Goal: Information Seeking & Learning: Learn about a topic

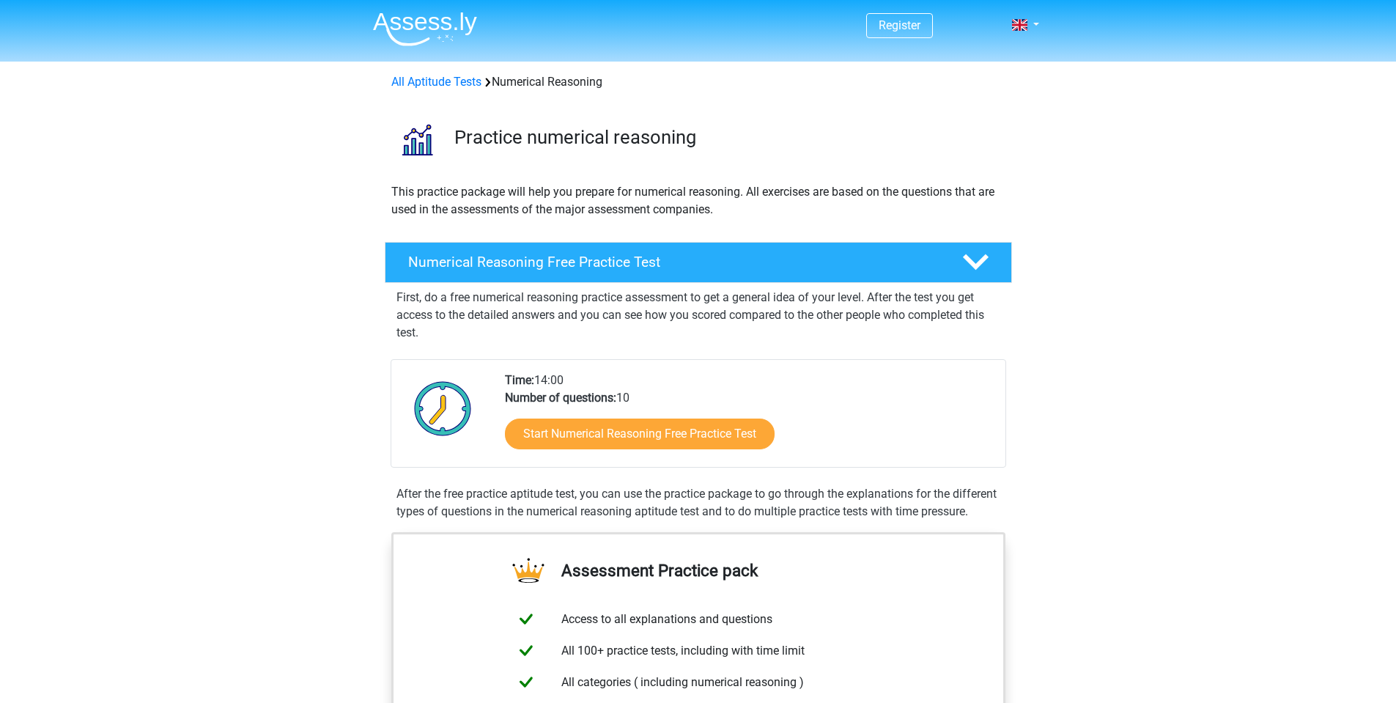
scroll to position [112, 0]
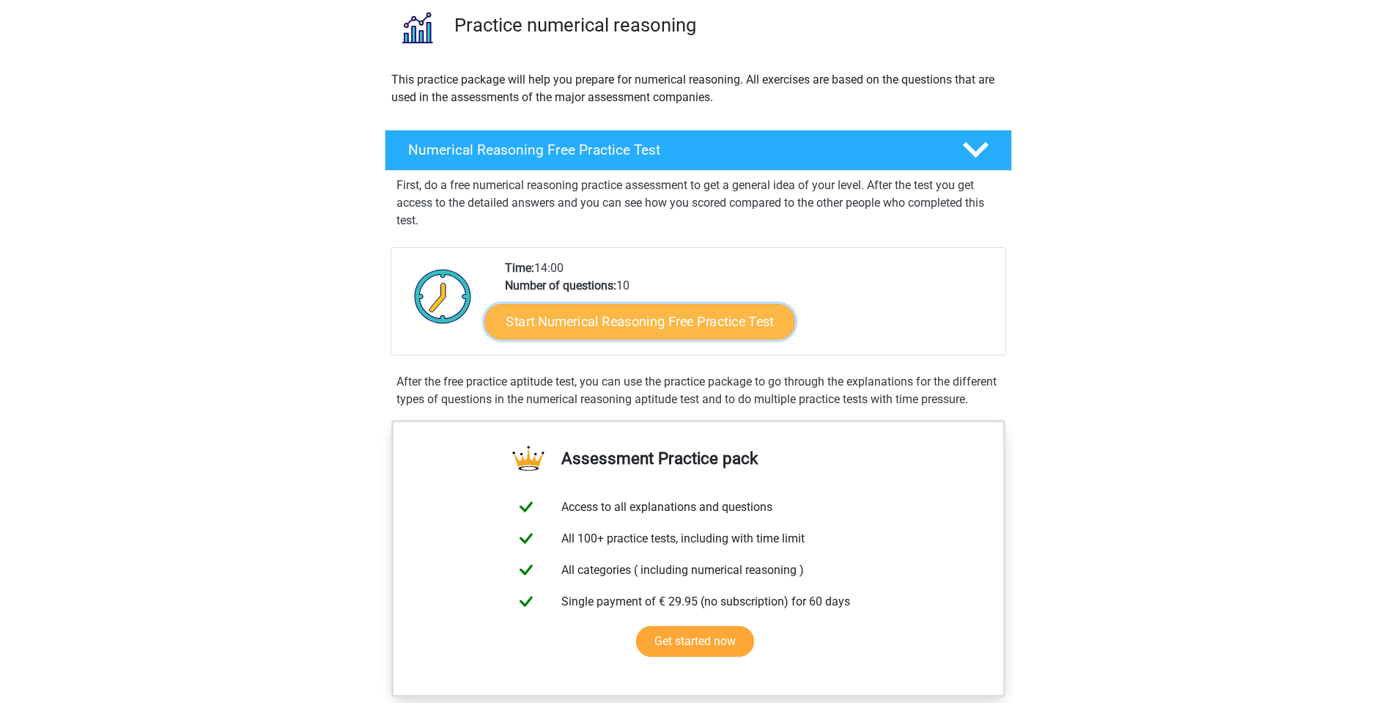
click at [662, 315] on link "Start Numerical Reasoning Free Practice Test" at bounding box center [639, 320] width 310 height 35
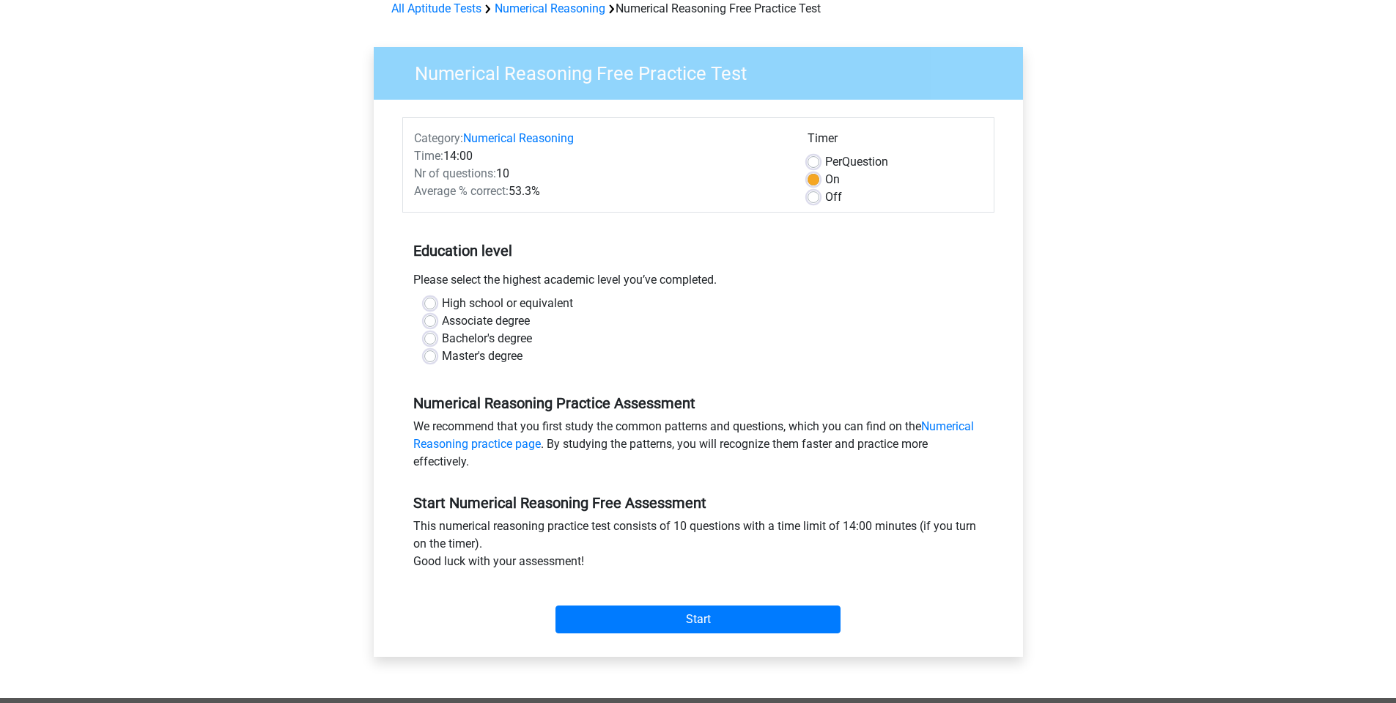
scroll to position [147, 0]
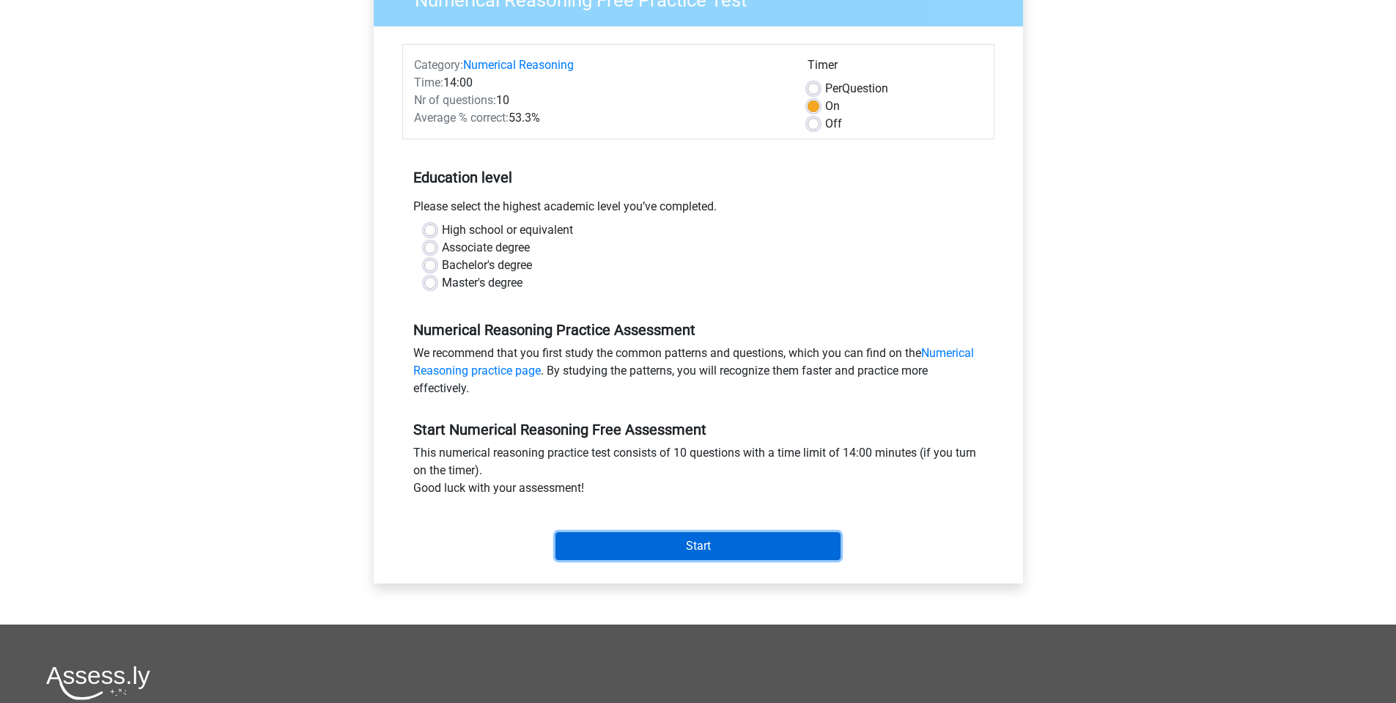
drag, startPoint x: 803, startPoint y: 533, endPoint x: 870, endPoint y: 393, distance: 155.1
click at [870, 393] on form "Category: Numerical Reasoning Time: 14:00 Nr of questions: 10 Average % correct…" at bounding box center [698, 305] width 592 height 522
click at [718, 545] on input "Start" at bounding box center [698, 546] width 285 height 28
click at [765, 273] on div "Bachelor's degree" at bounding box center [698, 266] width 548 height 18
click at [471, 262] on label "Bachelor's degree" at bounding box center [487, 266] width 90 height 18
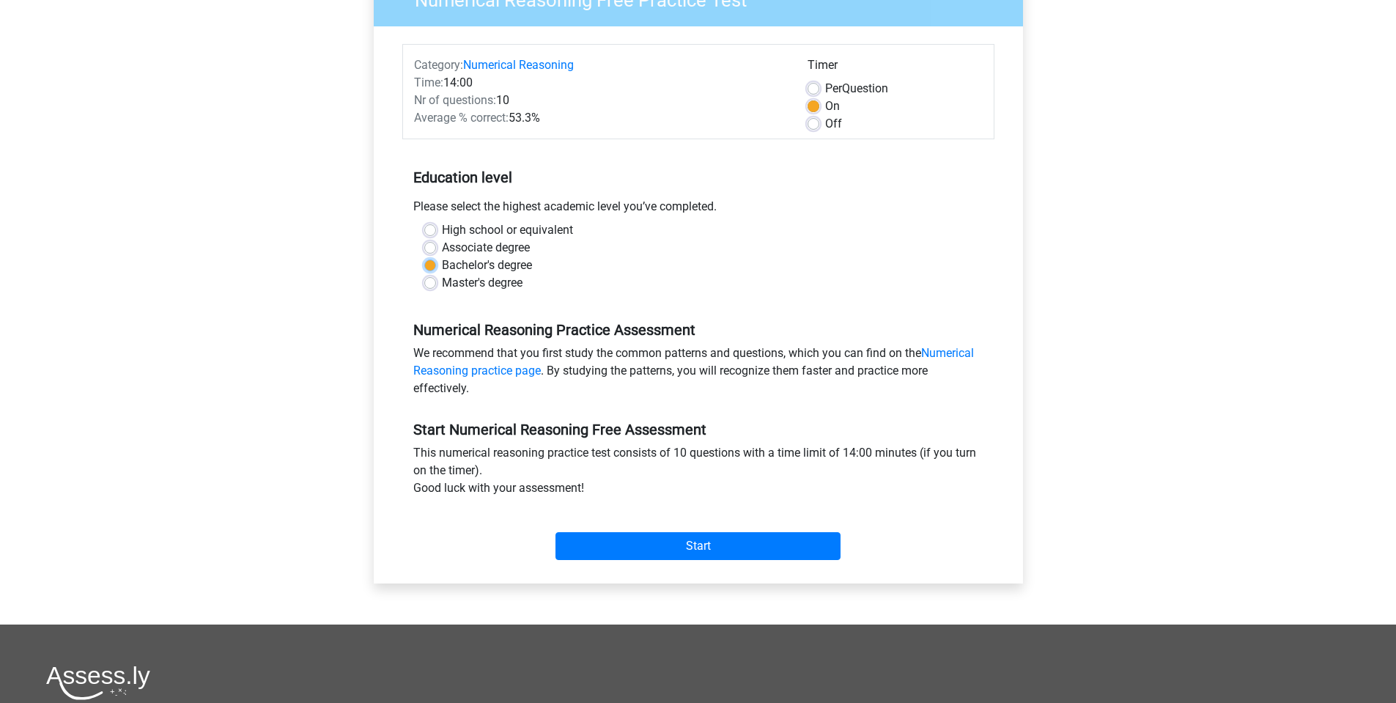
click at [436, 262] on input "Bachelor's degree" at bounding box center [430, 264] width 12 height 15
radio input "true"
click at [648, 540] on input "Start" at bounding box center [698, 546] width 285 height 28
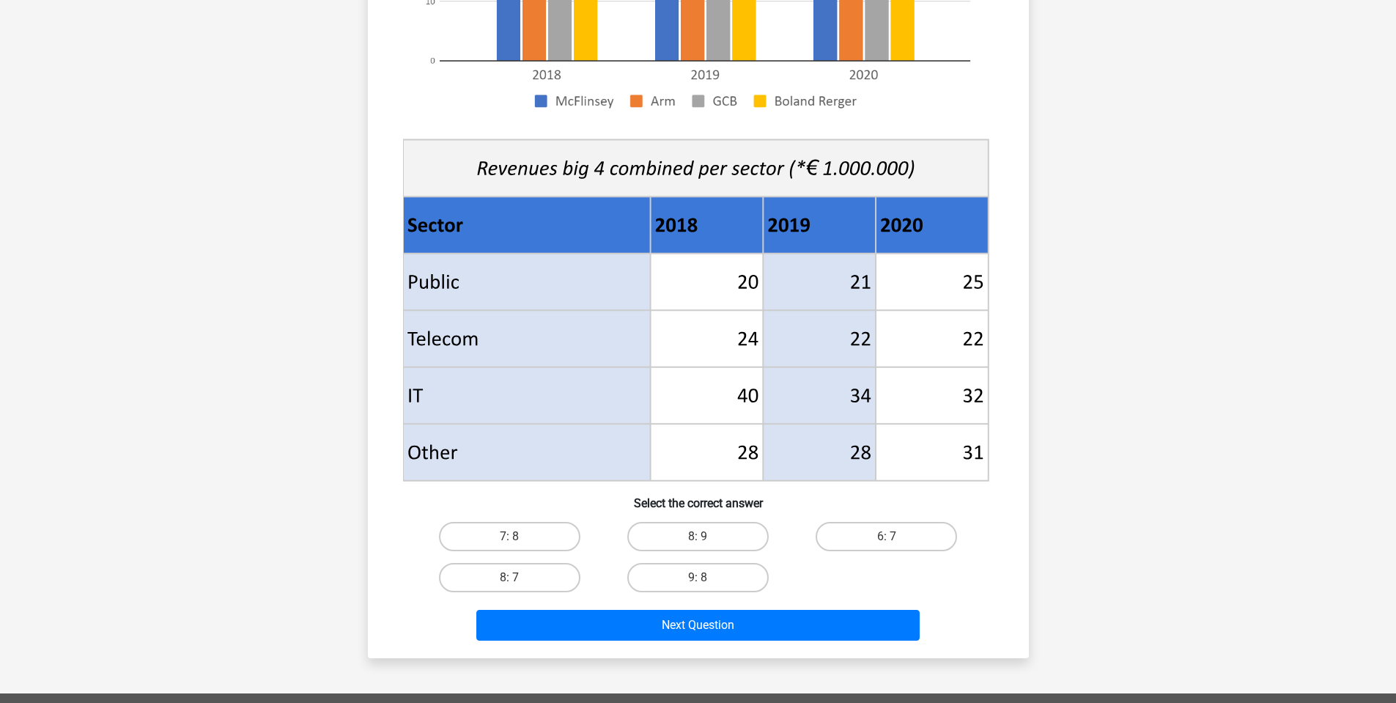
scroll to position [425, 0]
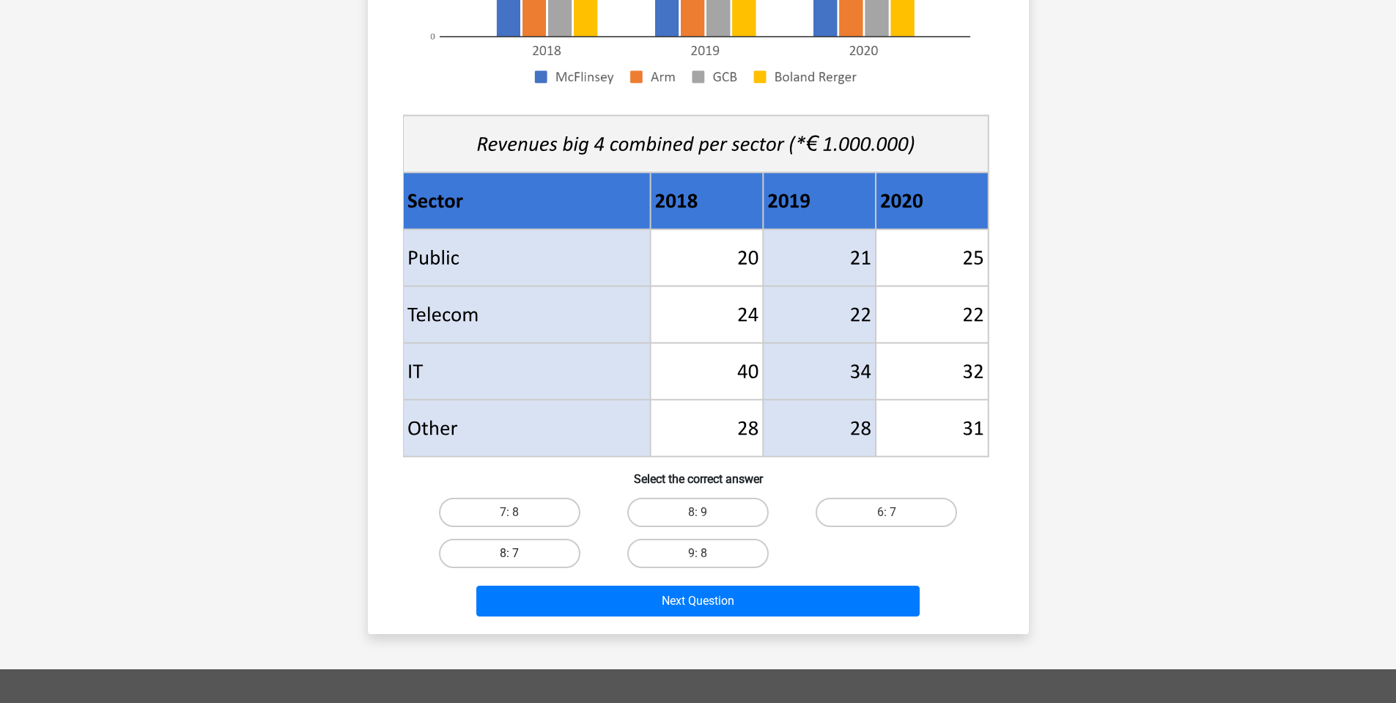
click at [526, 545] on label "8: 7" at bounding box center [509, 553] width 141 height 29
click at [519, 553] on input "8: 7" at bounding box center [514, 558] width 10 height 10
radio input "true"
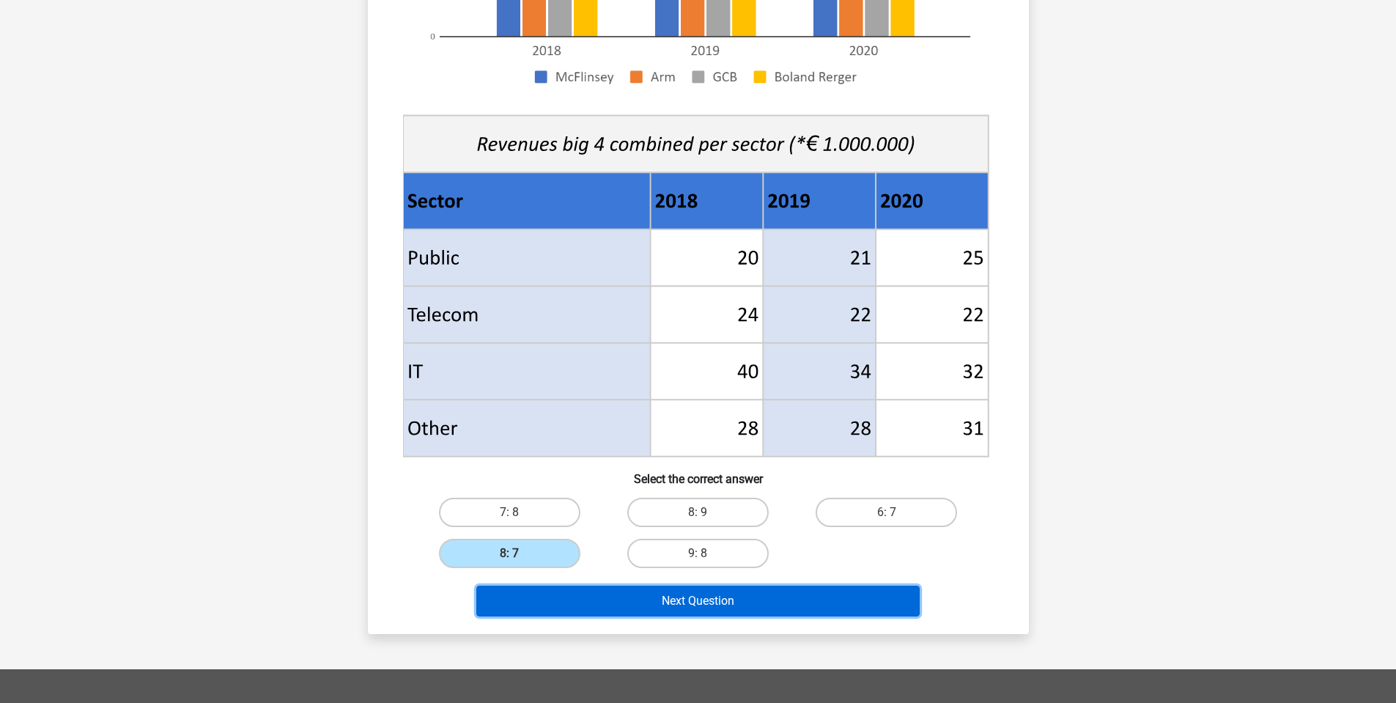
click at [709, 608] on button "Next Question" at bounding box center [697, 601] width 443 height 31
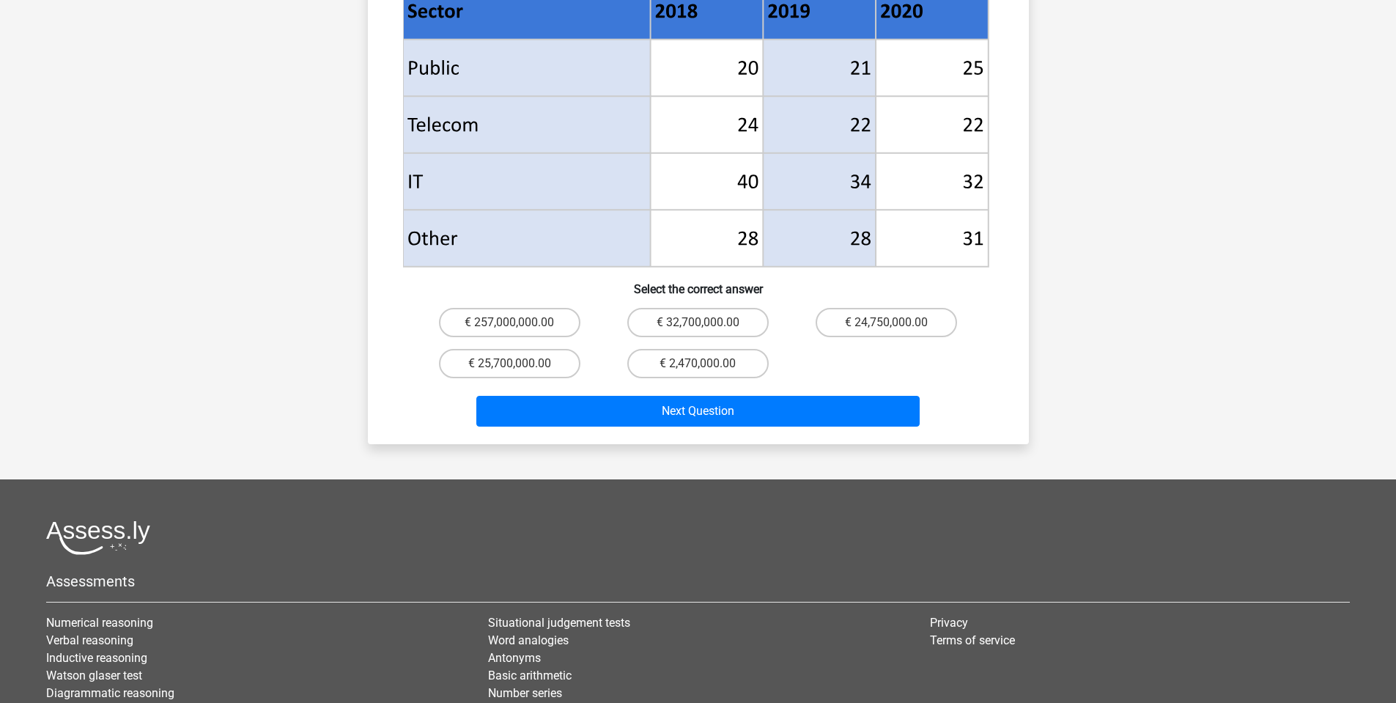
scroll to position [658, 0]
click at [908, 309] on label "€ 24,750,000.00" at bounding box center [886, 323] width 141 height 29
click at [896, 323] on input "€ 24,750,000.00" at bounding box center [892, 328] width 10 height 10
radio input "true"
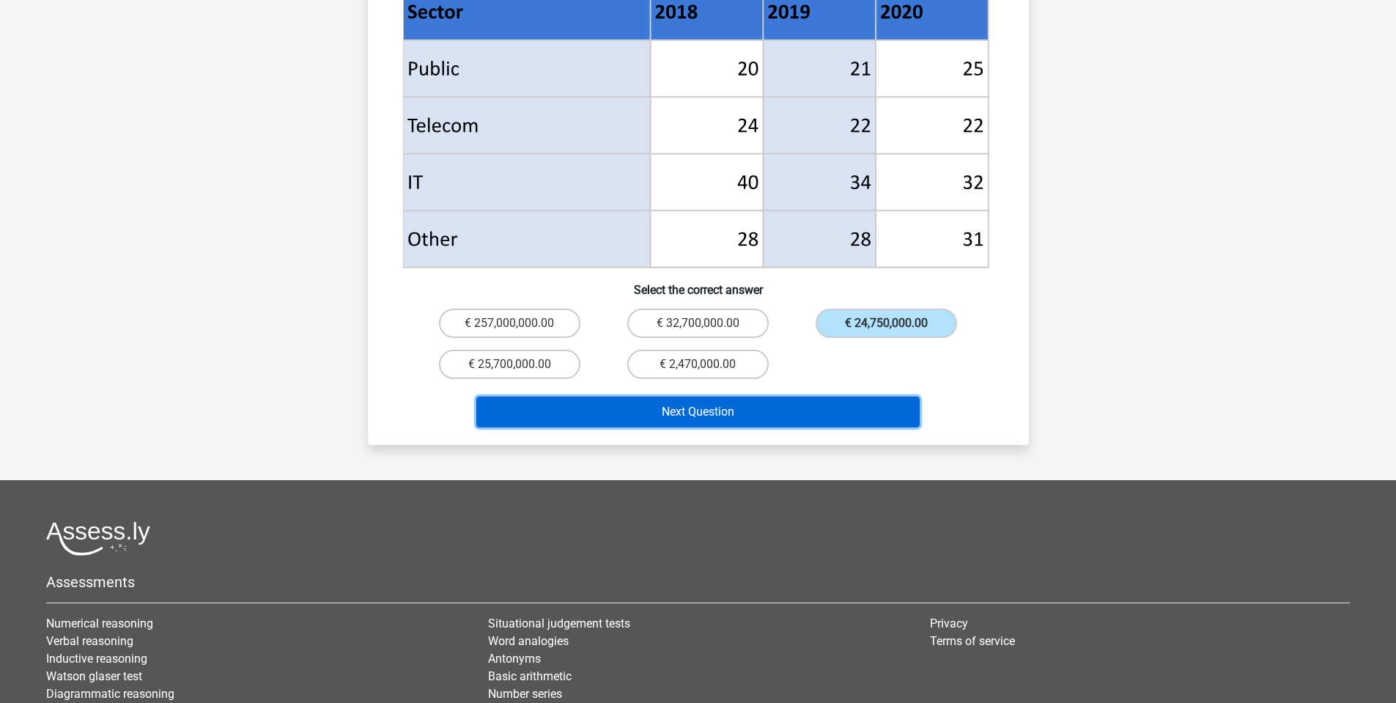
click at [833, 397] on button "Next Question" at bounding box center [697, 412] width 443 height 31
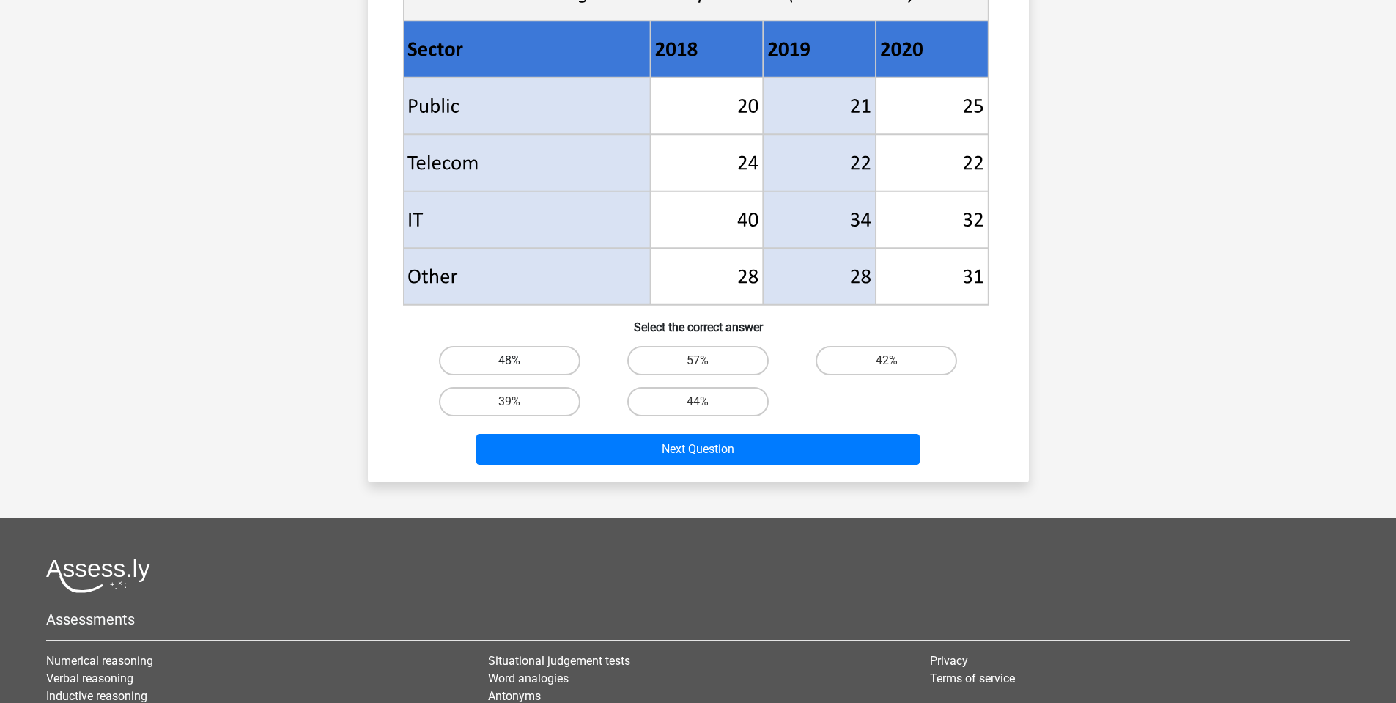
scroll to position [578, 0]
click at [505, 356] on label "48%" at bounding box center [509, 359] width 141 height 29
click at [509, 360] on input "48%" at bounding box center [514, 365] width 10 height 10
radio input "true"
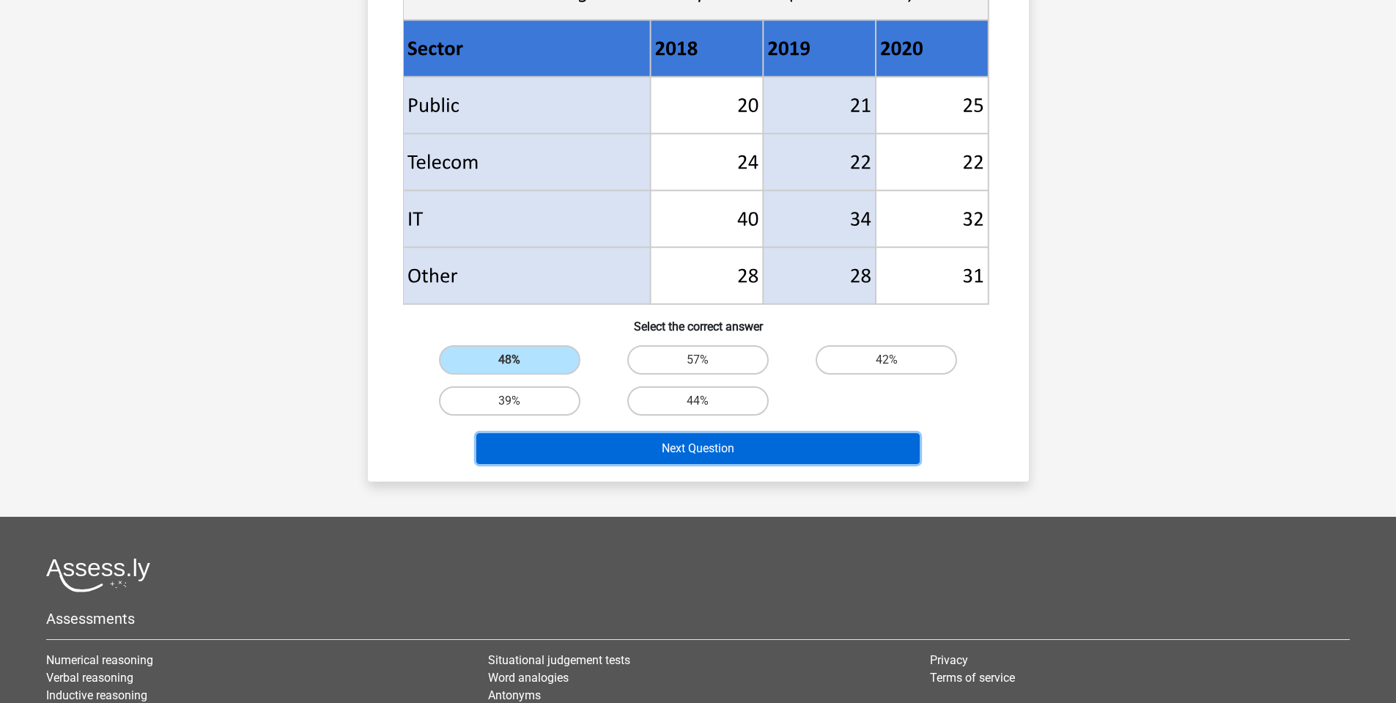
click at [593, 446] on button "Next Question" at bounding box center [697, 448] width 443 height 31
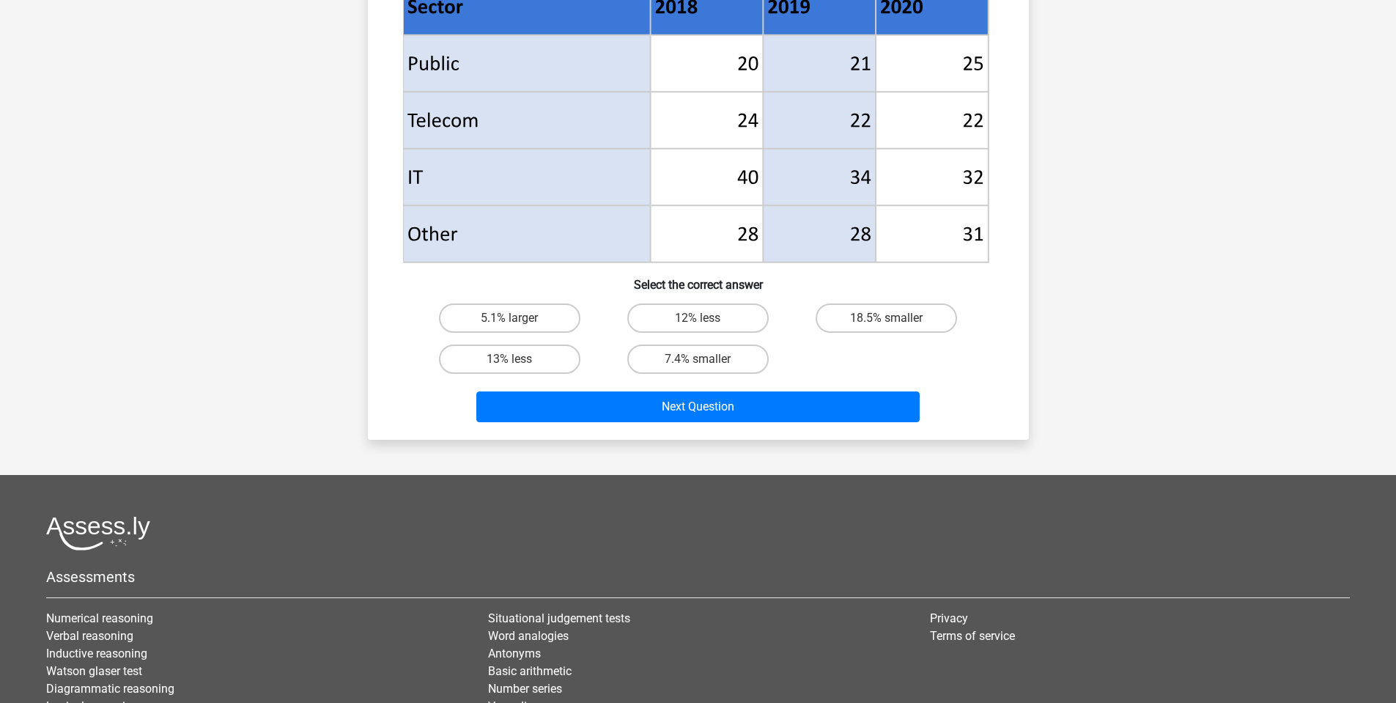
scroll to position [618, 0]
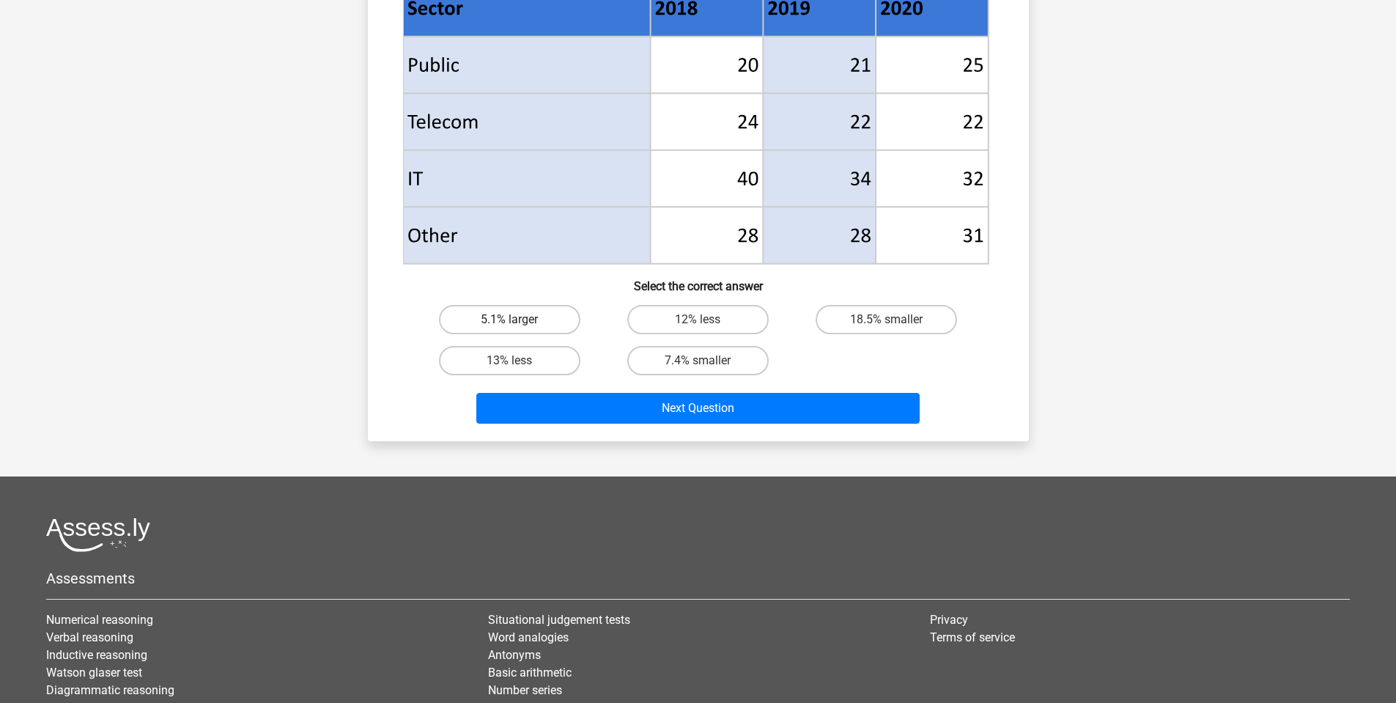
click at [537, 317] on label "5.1% larger" at bounding box center [509, 319] width 141 height 29
click at [519, 320] on input "5.1% larger" at bounding box center [514, 325] width 10 height 10
radio input "true"
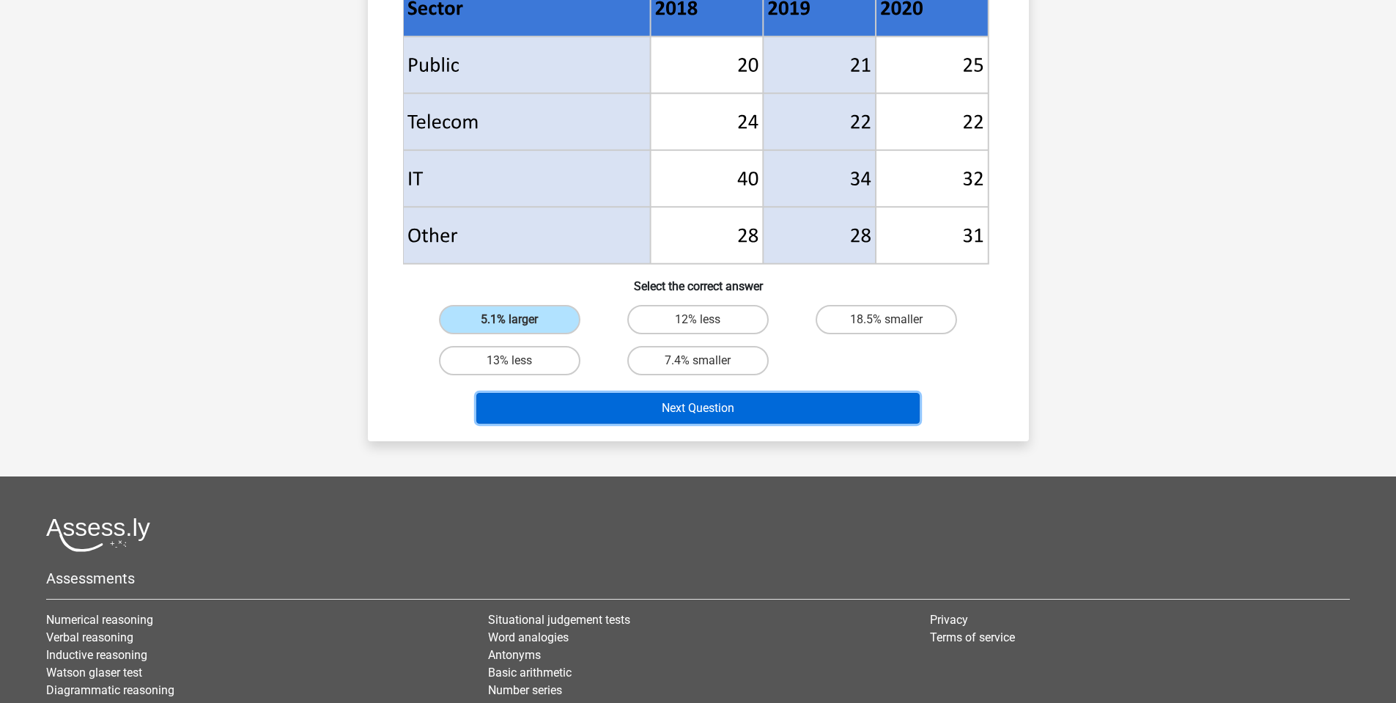
click at [644, 415] on button "Next Question" at bounding box center [697, 408] width 443 height 31
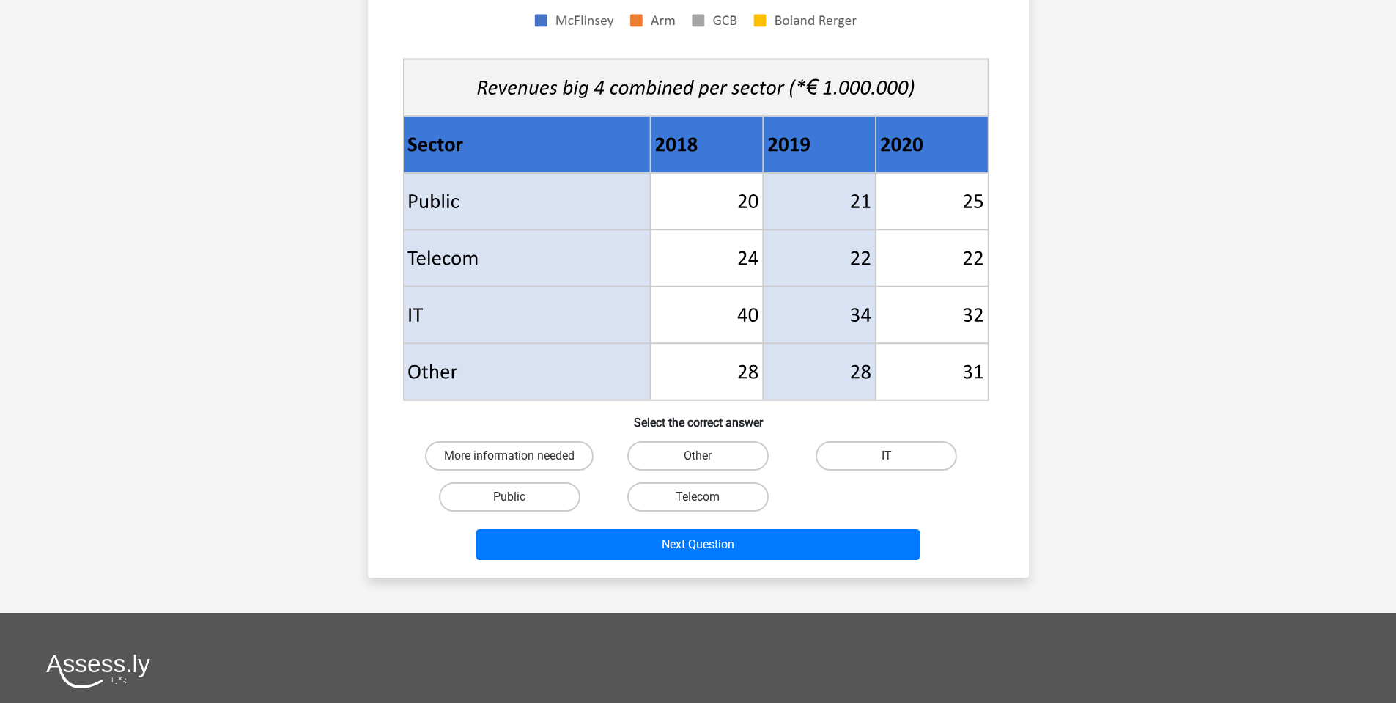
scroll to position [499, 0]
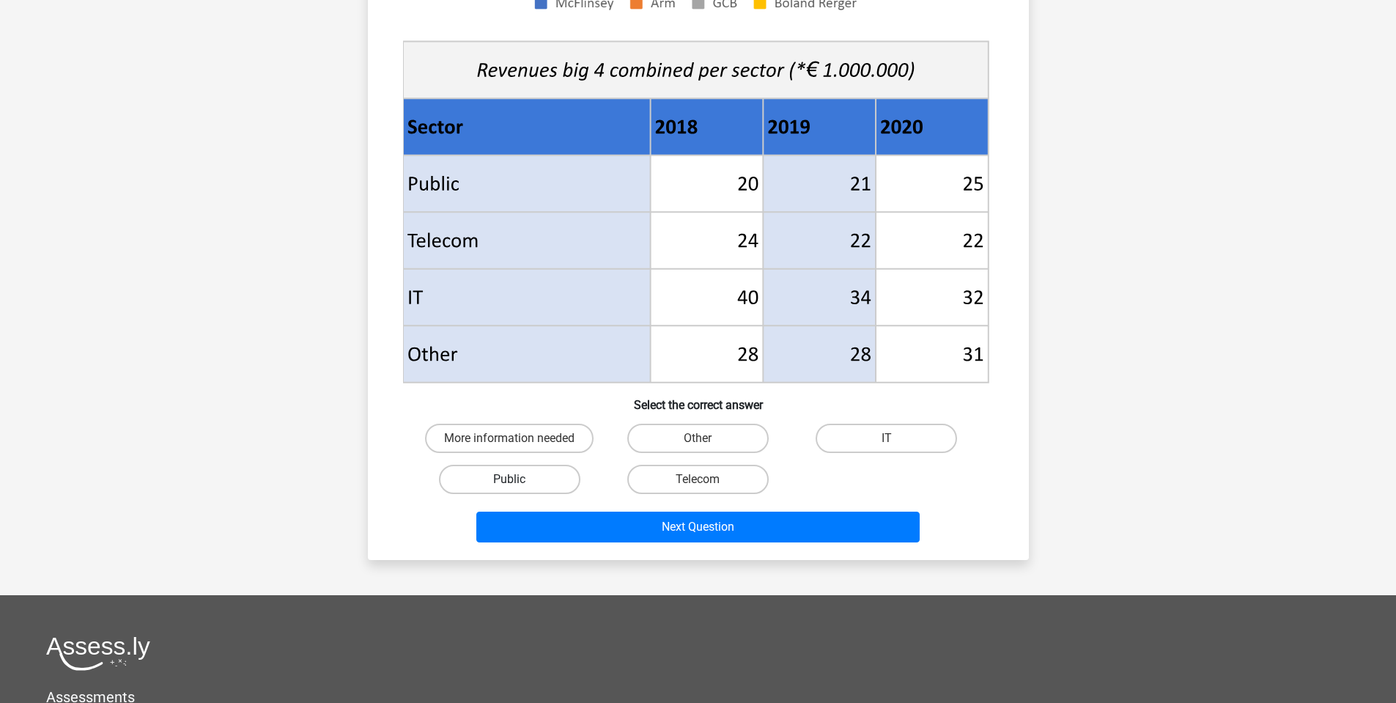
click at [541, 486] on label "Public" at bounding box center [509, 479] width 141 height 29
click at [519, 486] on input "Public" at bounding box center [514, 484] width 10 height 10
radio input "true"
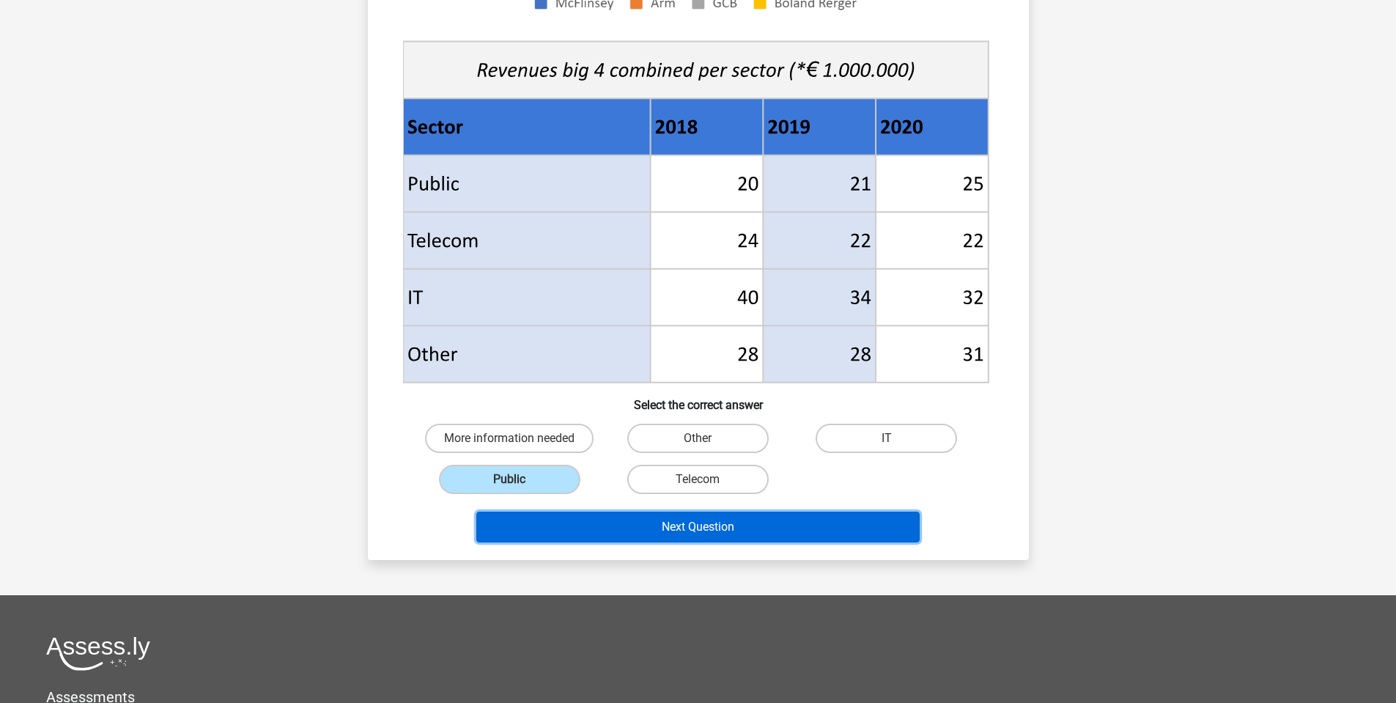
click at [684, 520] on button "Next Question" at bounding box center [697, 527] width 443 height 31
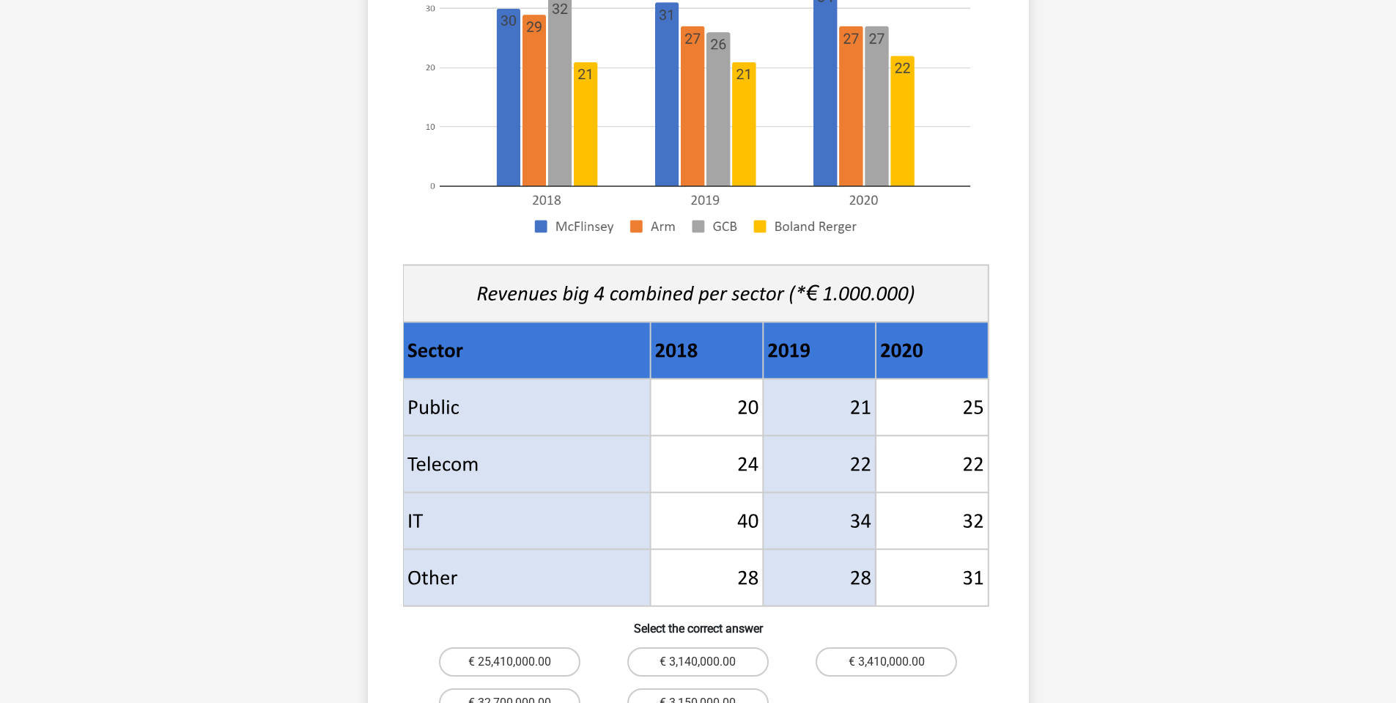
scroll to position [438, 0]
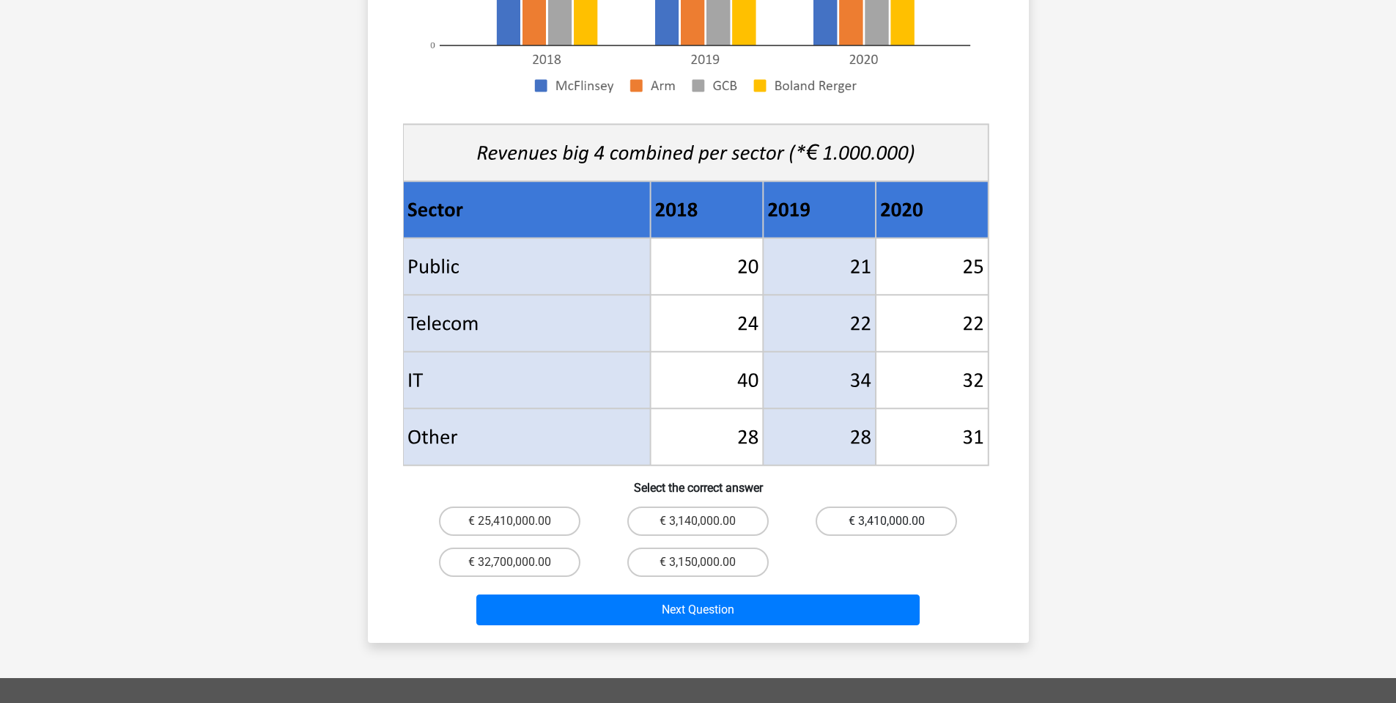
click at [855, 506] on label "€ 3,410,000.00" at bounding box center [886, 520] width 141 height 29
click at [887, 521] on input "€ 3,410,000.00" at bounding box center [892, 526] width 10 height 10
radio input "true"
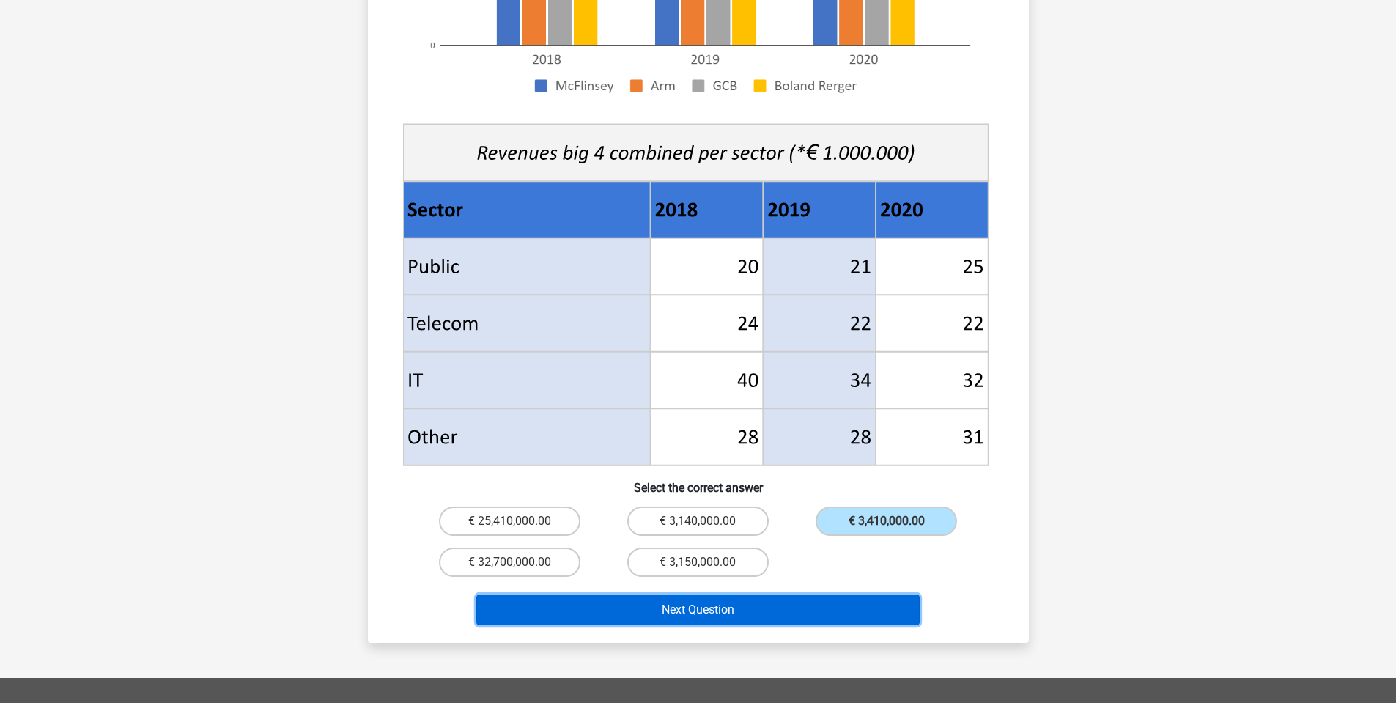
click at [808, 594] on button "Next Question" at bounding box center [697, 609] width 443 height 31
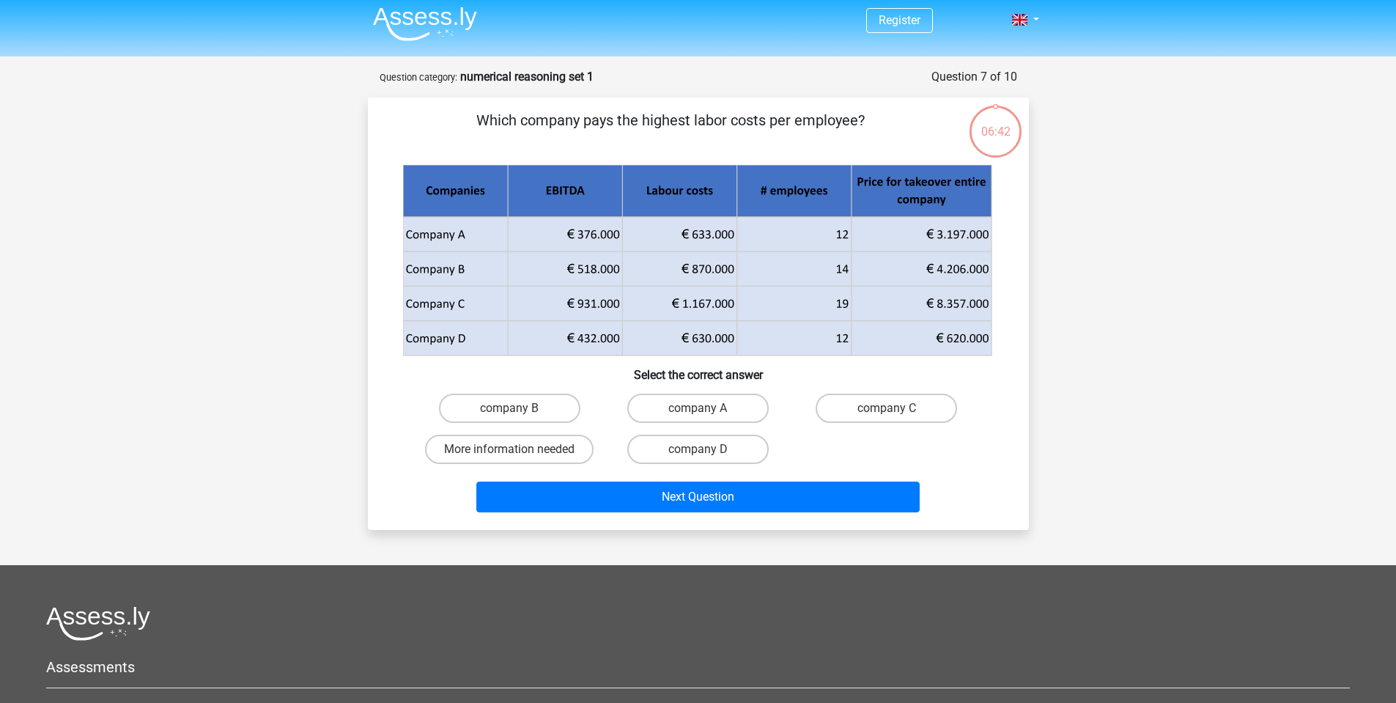
scroll to position [4, 0]
click at [731, 447] on label "company D" at bounding box center [697, 449] width 141 height 29
click at [707, 450] on input "company D" at bounding box center [703, 455] width 10 height 10
radio input "true"
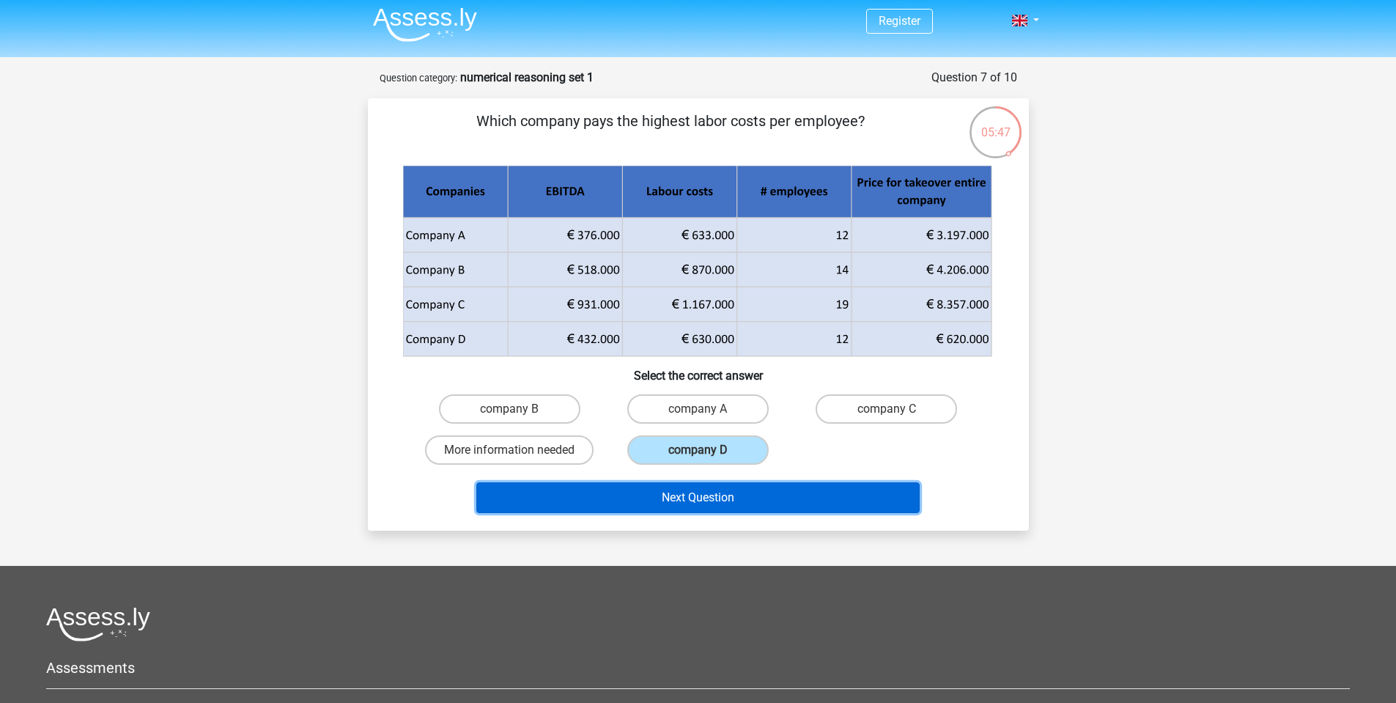
click at [788, 502] on button "Next Question" at bounding box center [697, 497] width 443 height 31
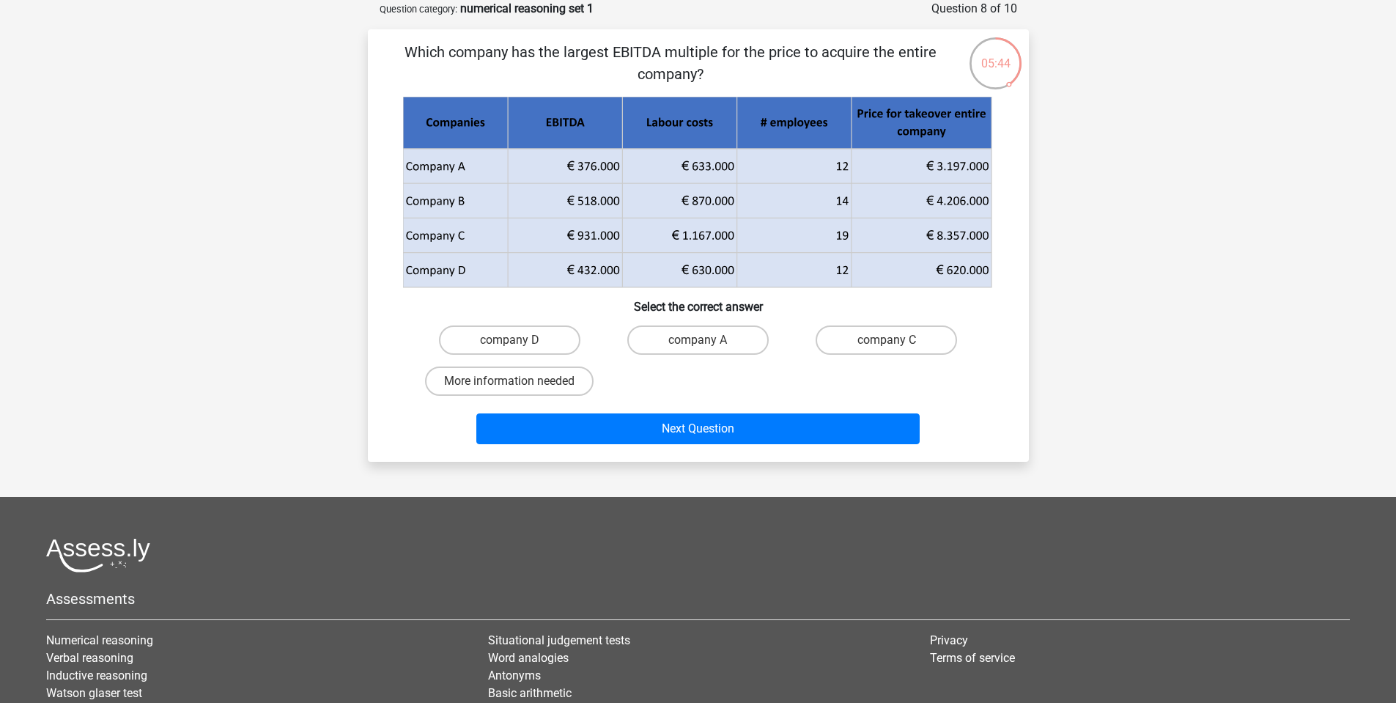
scroll to position [18, 0]
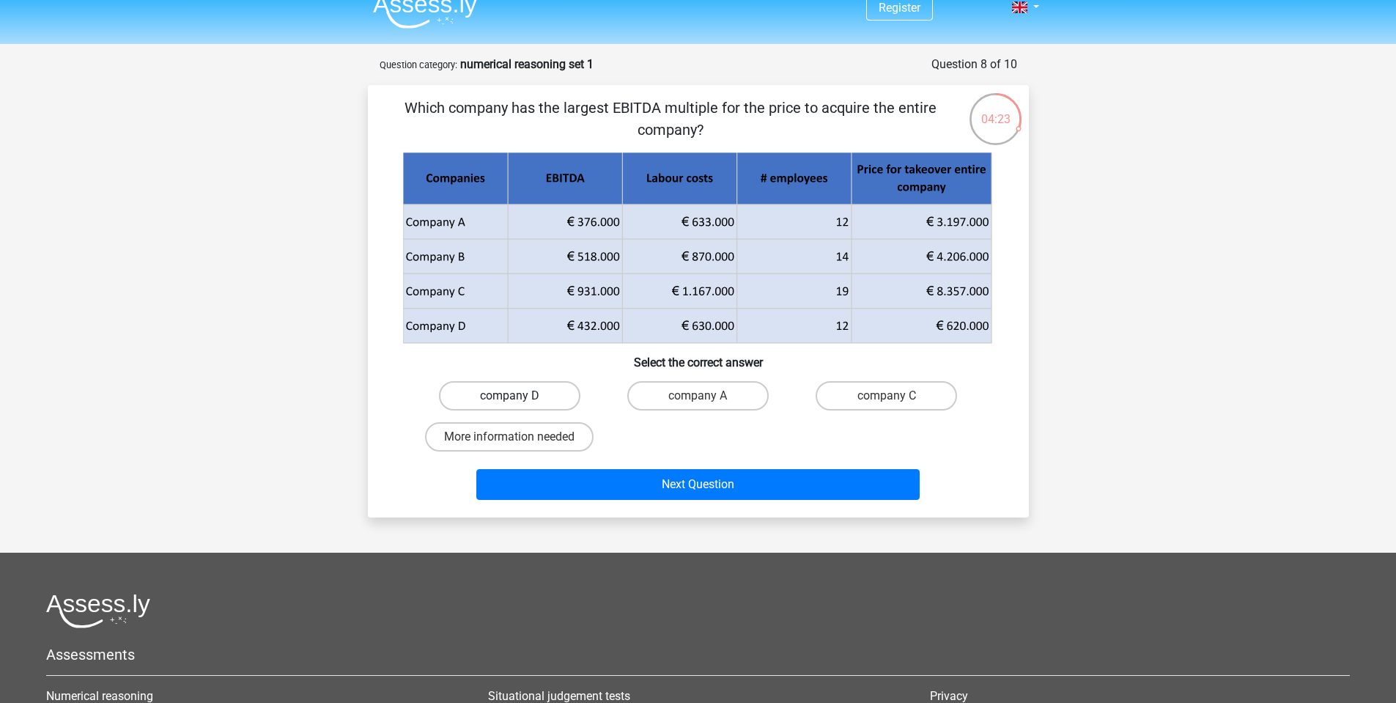
click at [520, 396] on label "company D" at bounding box center [509, 395] width 141 height 29
click at [519, 396] on input "company D" at bounding box center [514, 401] width 10 height 10
radio input "true"
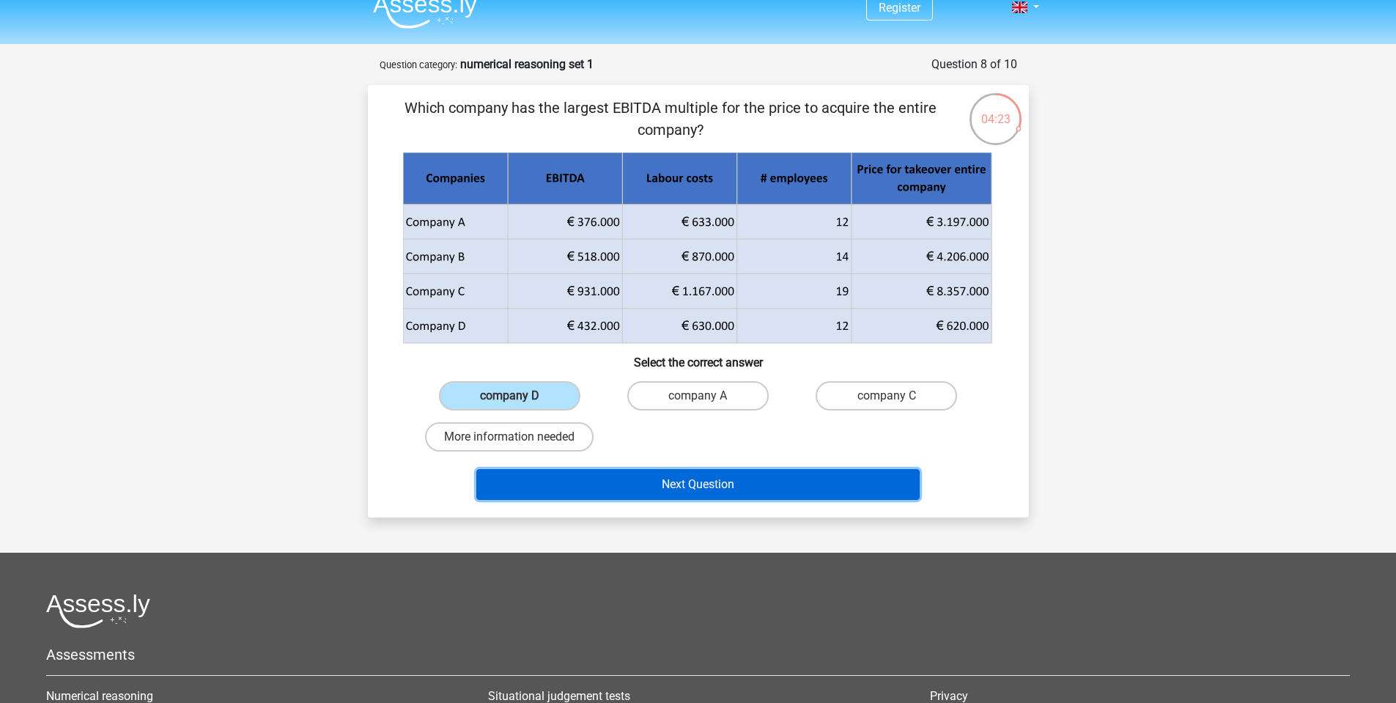
click at [668, 496] on button "Next Question" at bounding box center [697, 484] width 443 height 31
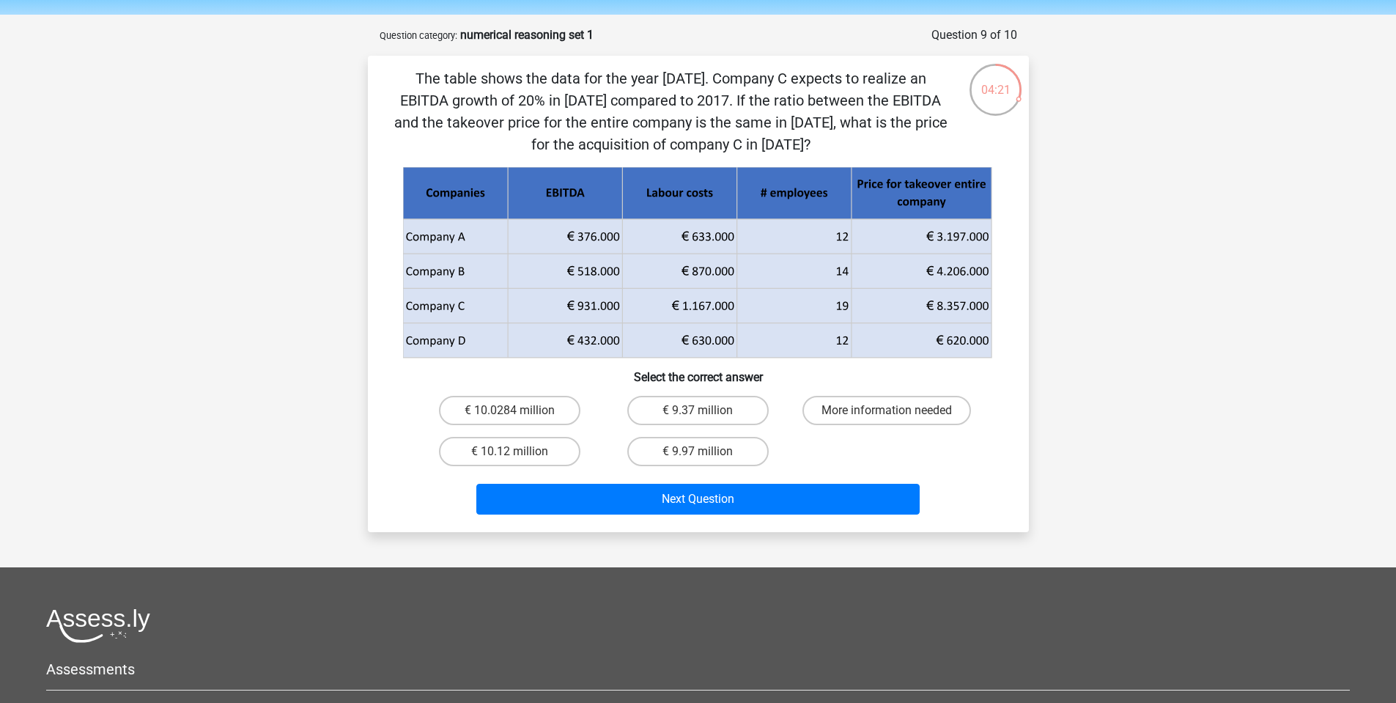
scroll to position [0, 0]
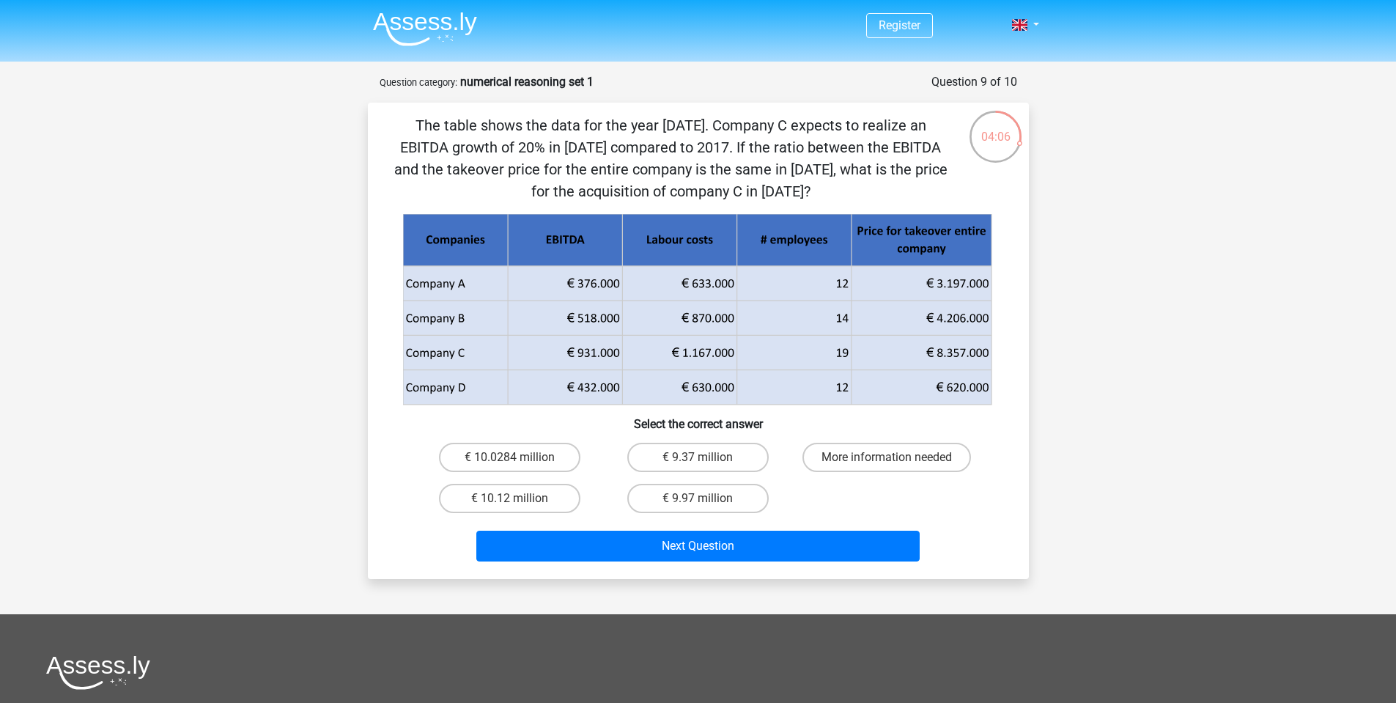
drag, startPoint x: 572, startPoint y: 350, endPoint x: 618, endPoint y: 354, distance: 46.4
click at [618, 354] on icon at bounding box center [697, 335] width 589 height 69
click at [731, 450] on label "€ 9.37 million" at bounding box center [697, 457] width 141 height 29
click at [707, 457] on input "€ 9.37 million" at bounding box center [703, 462] width 10 height 10
radio input "true"
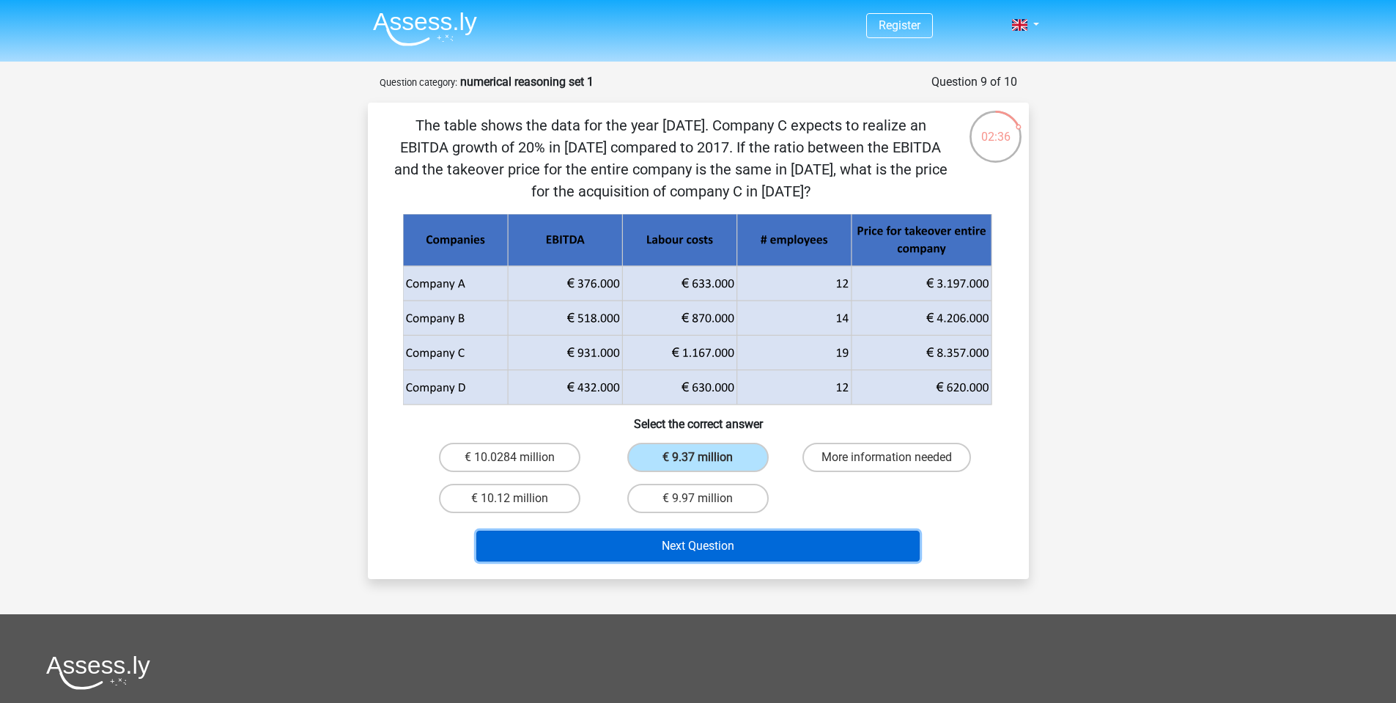
click at [790, 536] on button "Next Question" at bounding box center [697, 546] width 443 height 31
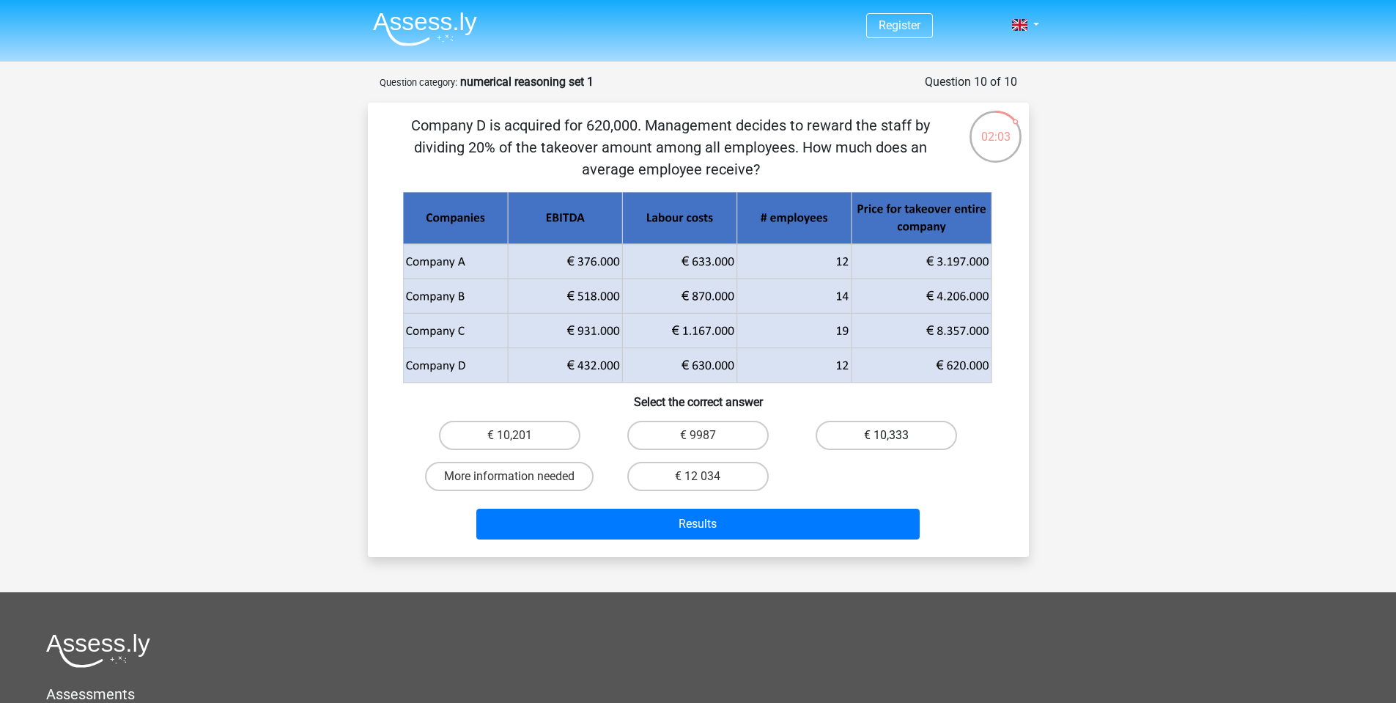
click at [918, 427] on label "€ 10,333" at bounding box center [886, 435] width 141 height 29
click at [896, 435] on input "€ 10,333" at bounding box center [892, 440] width 10 height 10
radio input "true"
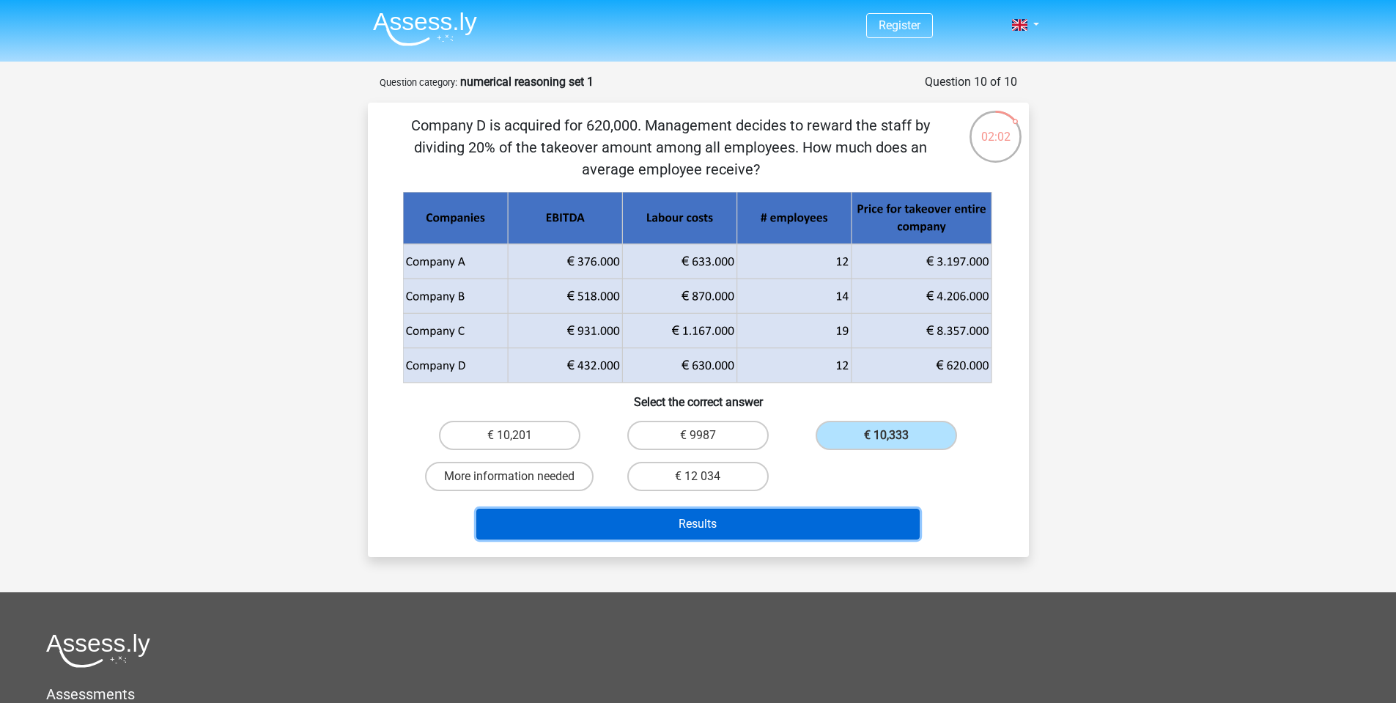
click at [792, 518] on button "Results" at bounding box center [697, 524] width 443 height 31
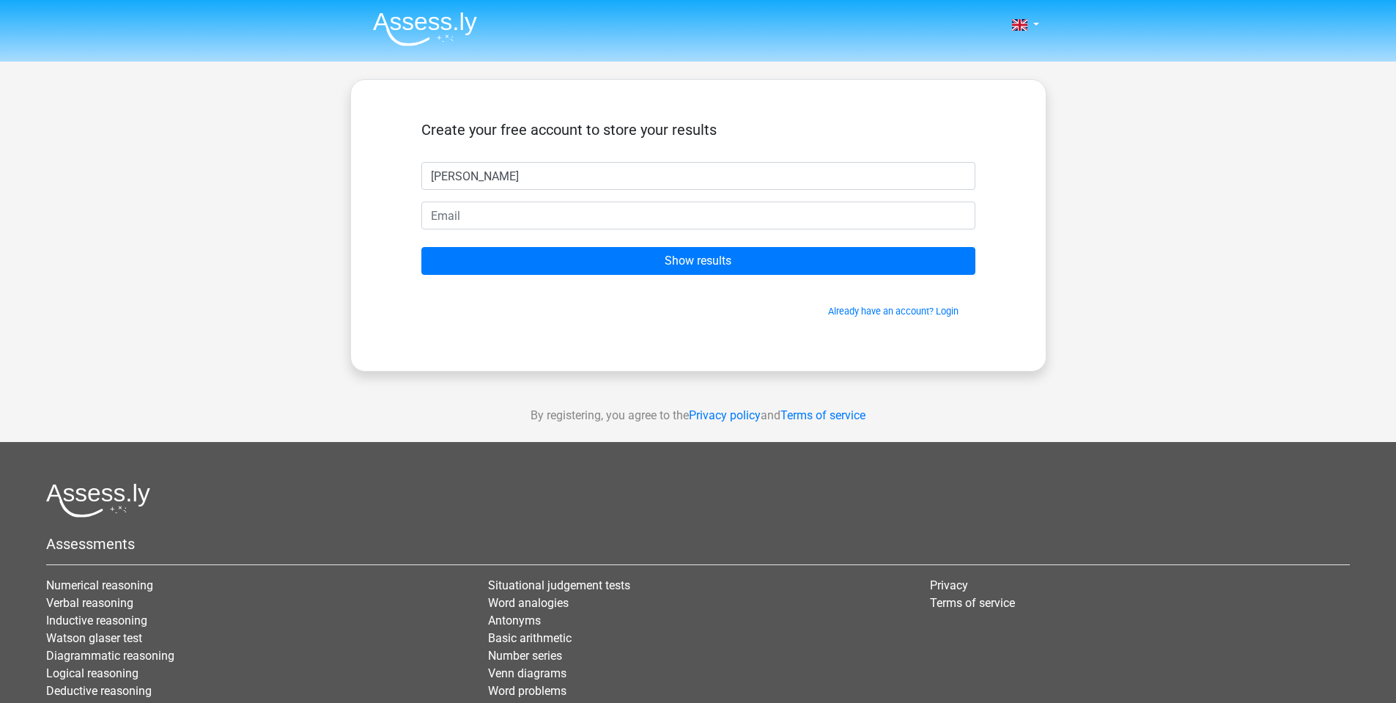
type input "Emily"
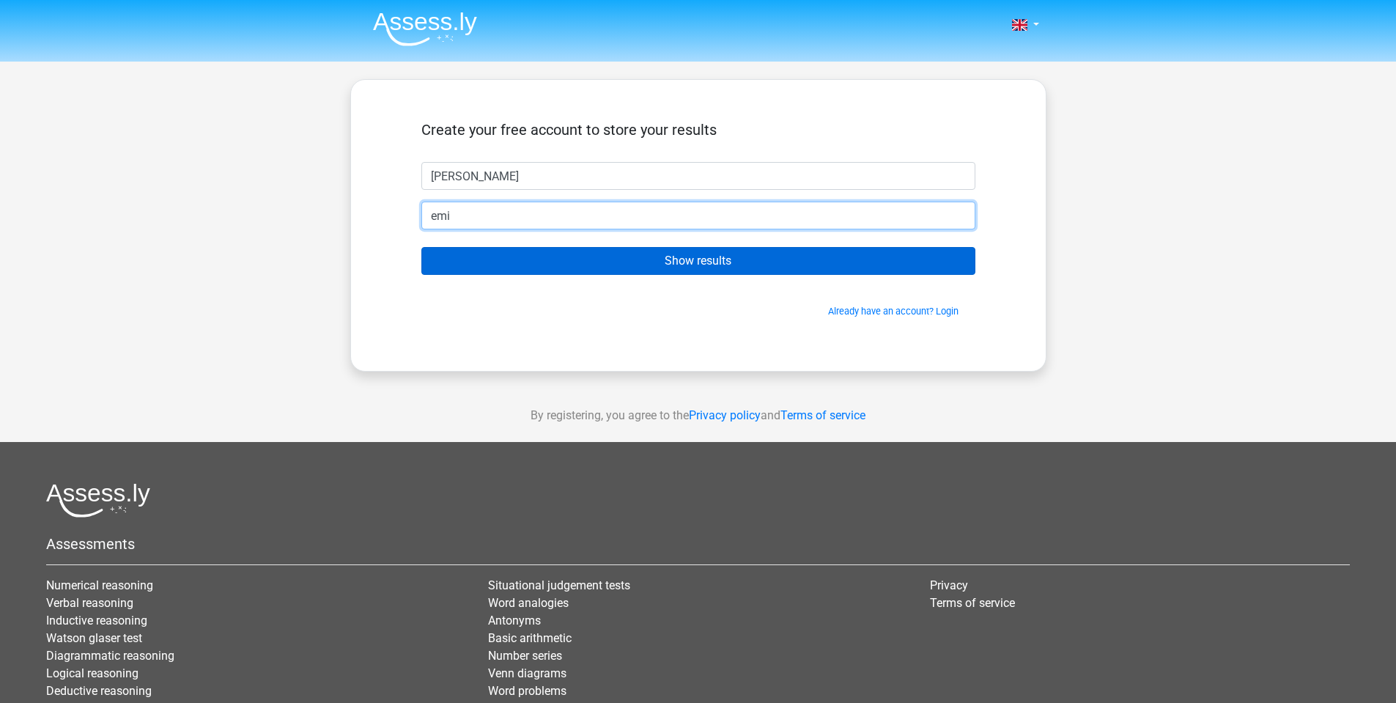
type input "emily.stone1901@gmail.com"
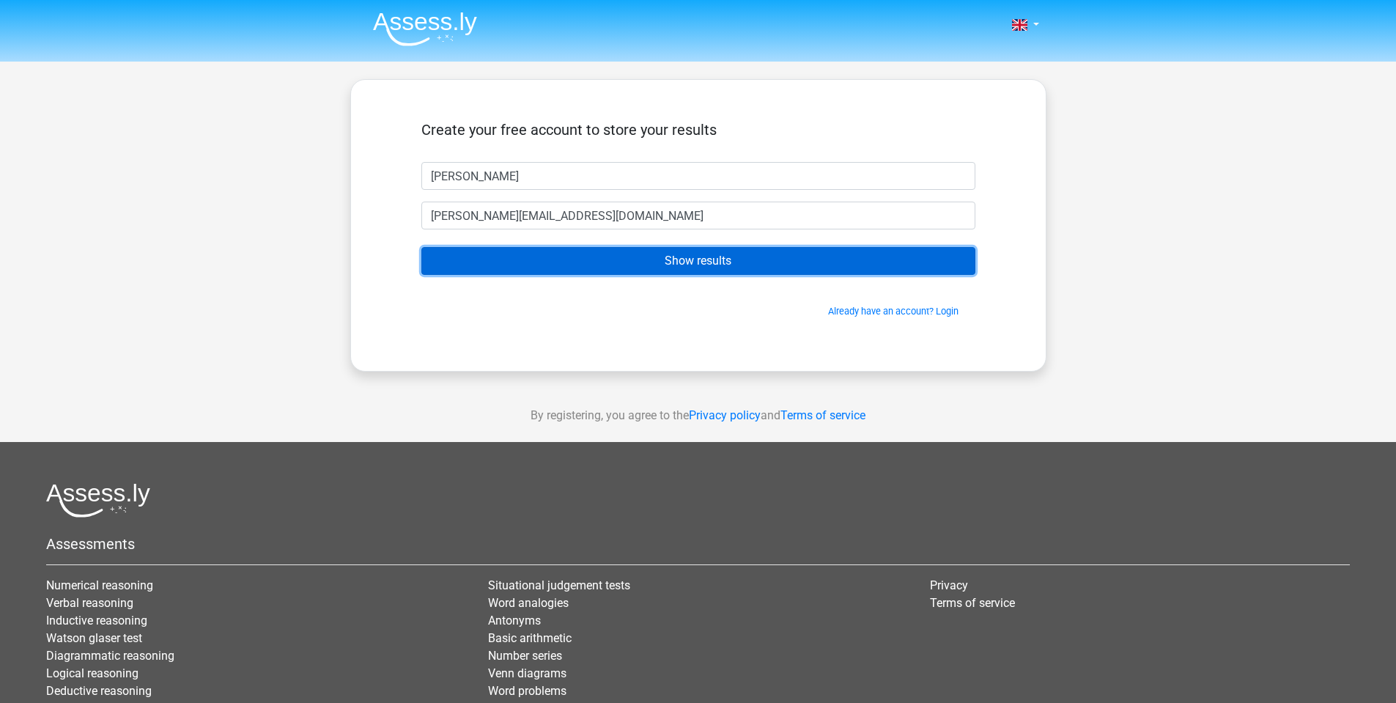
click at [627, 260] on input "Show results" at bounding box center [698, 261] width 554 height 28
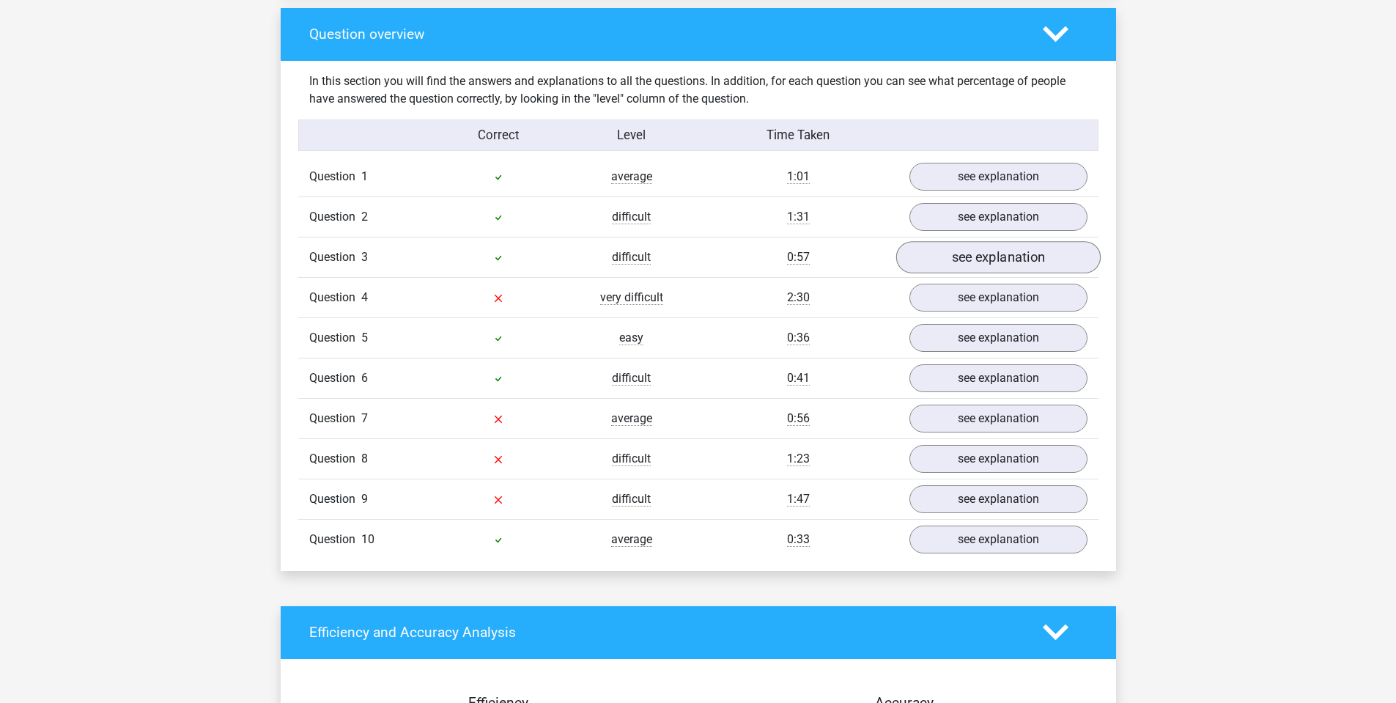
scroll to position [1080, 0]
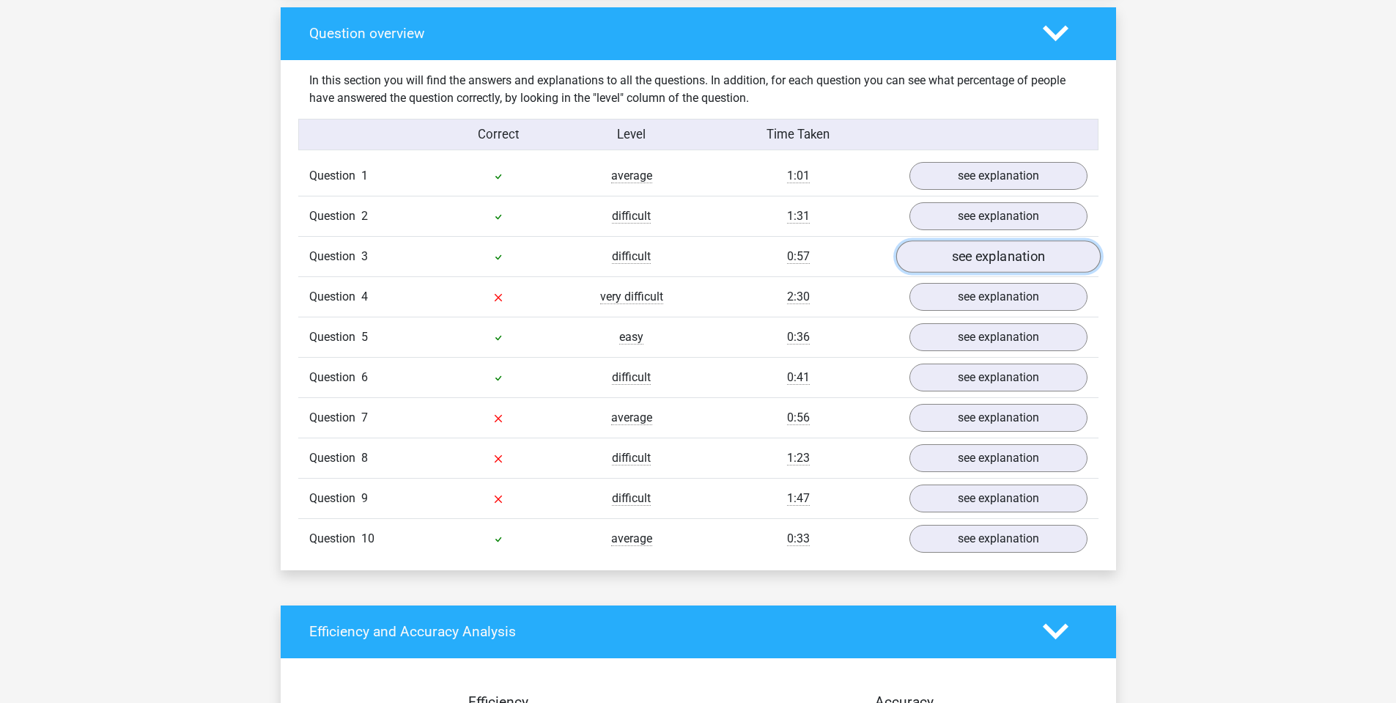
click at [981, 251] on link "see explanation" at bounding box center [998, 256] width 204 height 32
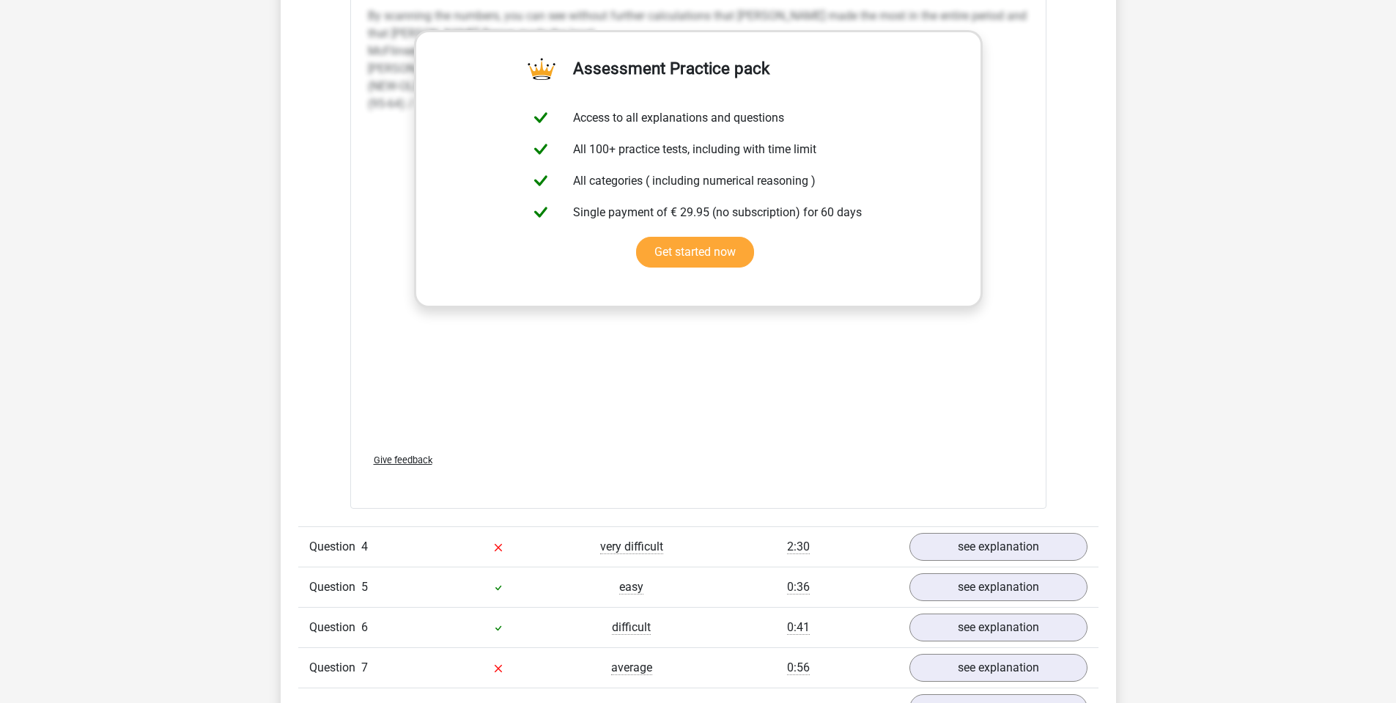
scroll to position [2502, 0]
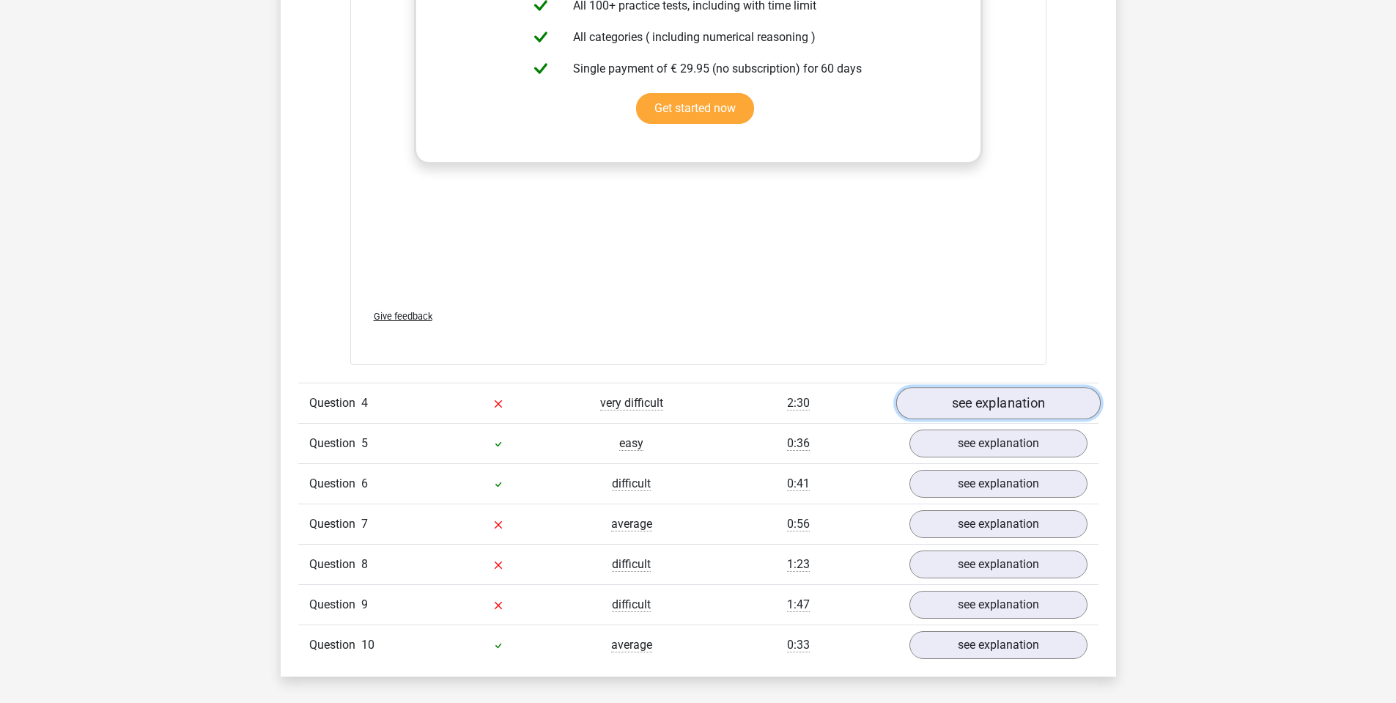
click at [989, 405] on link "see explanation" at bounding box center [998, 404] width 204 height 32
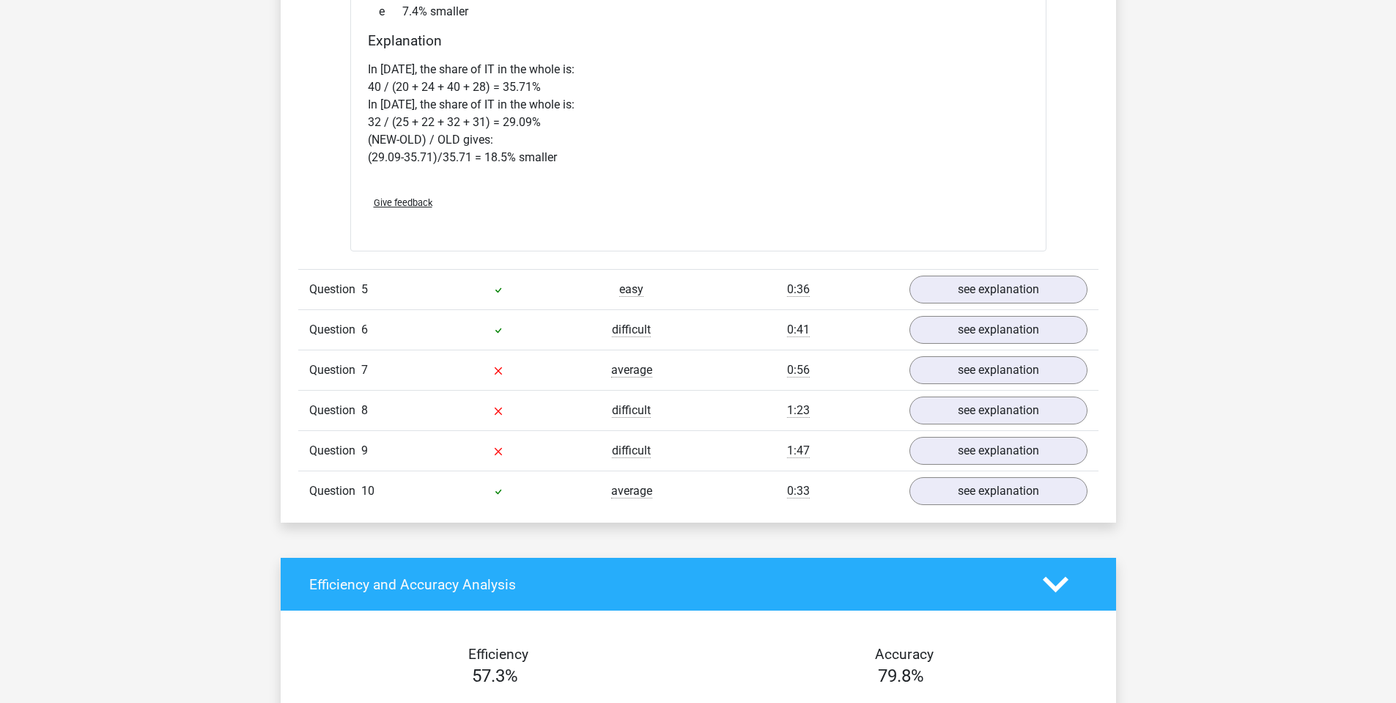
scroll to position [3866, 0]
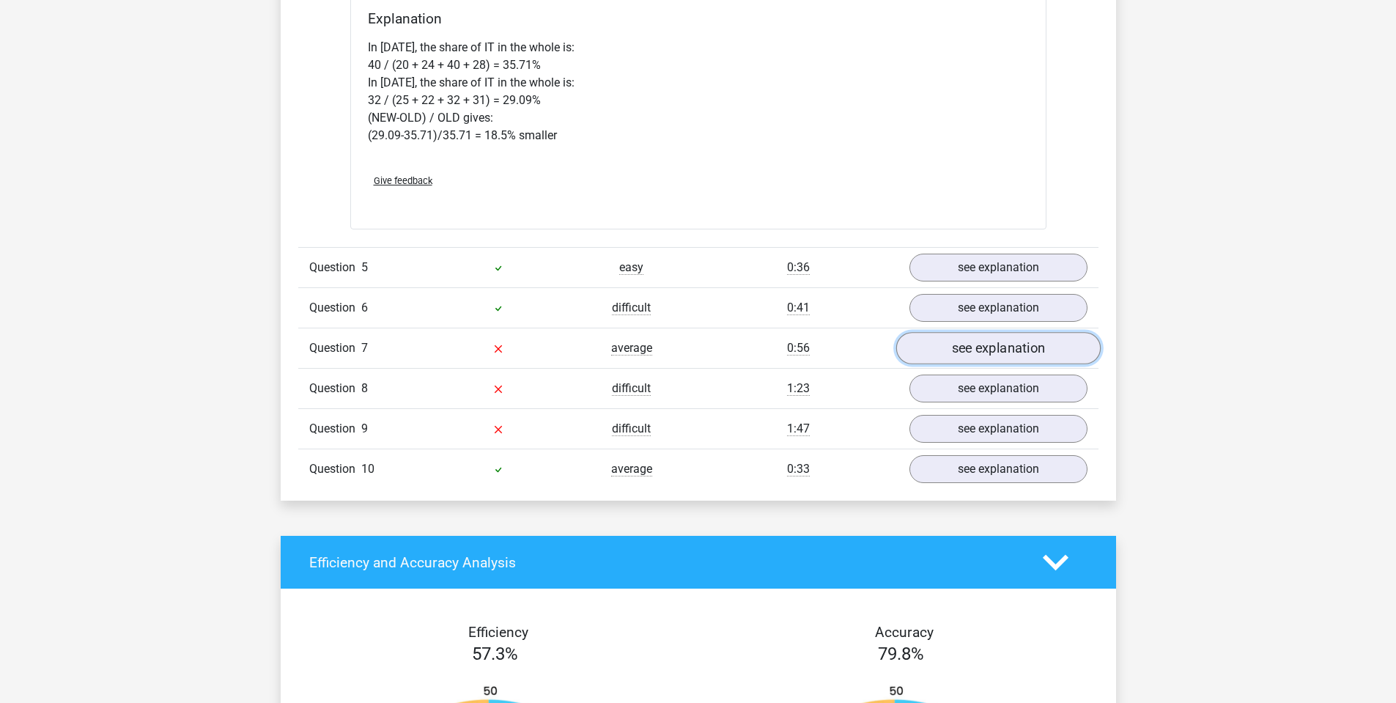
click at [1030, 358] on link "see explanation" at bounding box center [998, 348] width 204 height 32
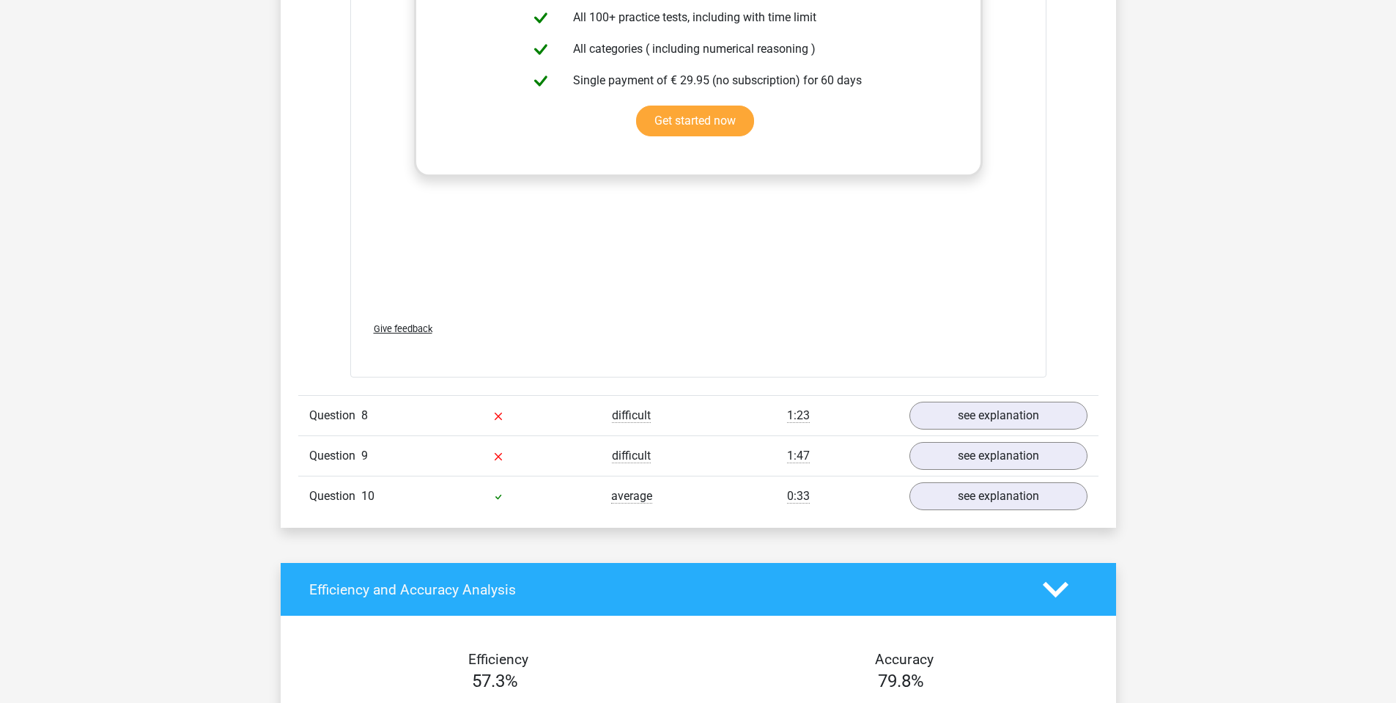
scroll to position [4774, 0]
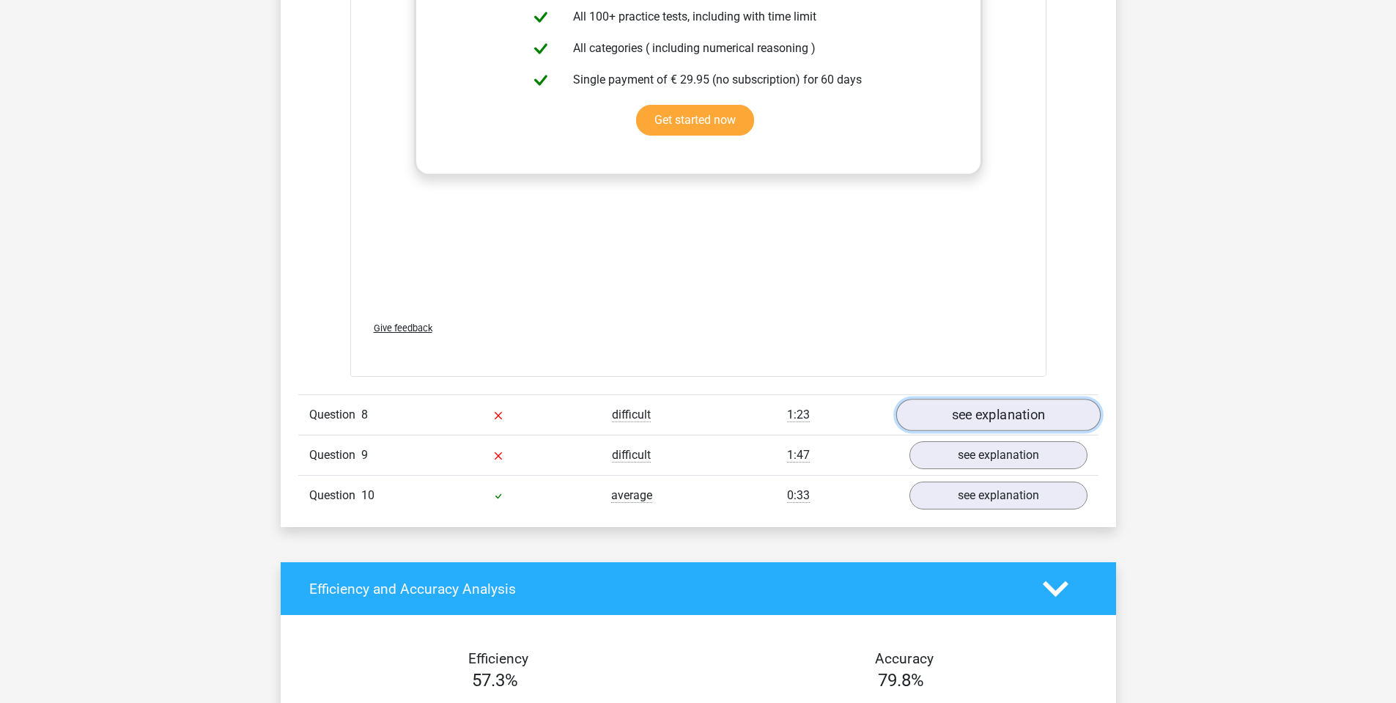
click at [985, 416] on link "see explanation" at bounding box center [998, 415] width 204 height 32
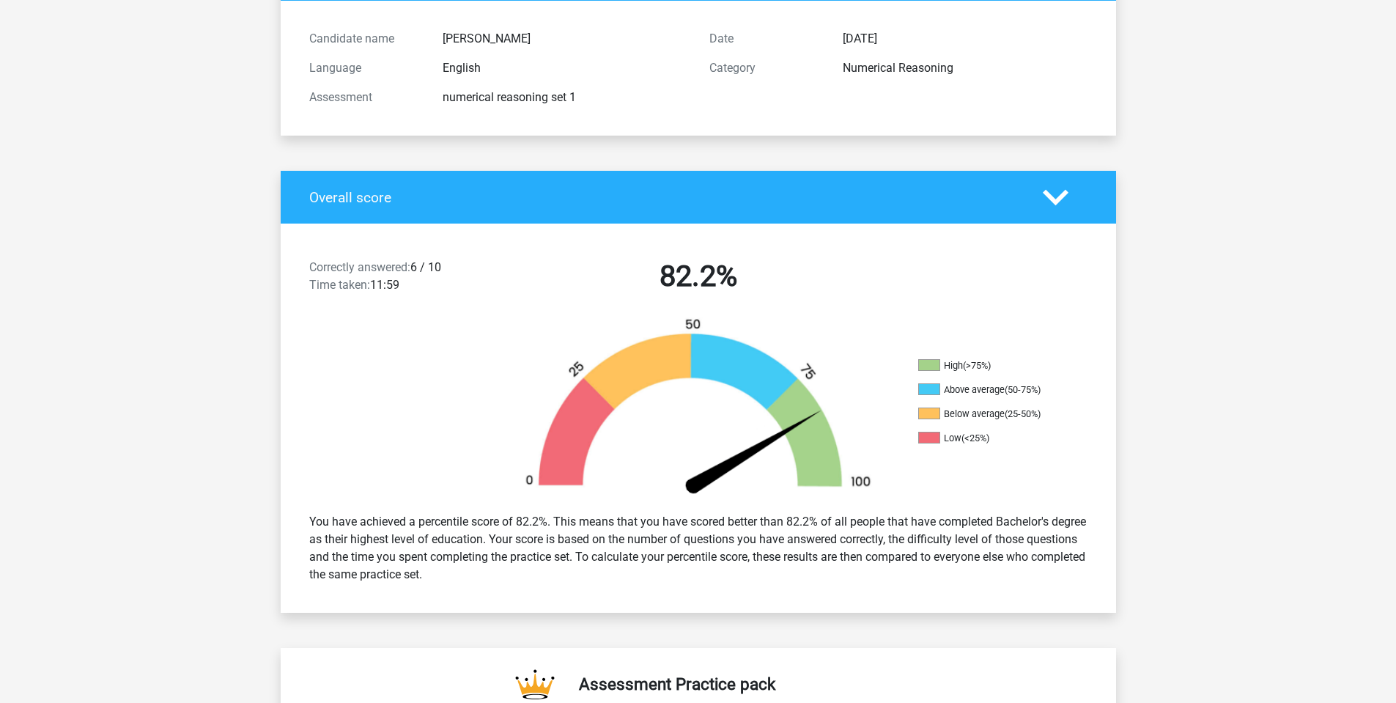
scroll to position [150, 0]
